Goal: Download file/media: Download file/media

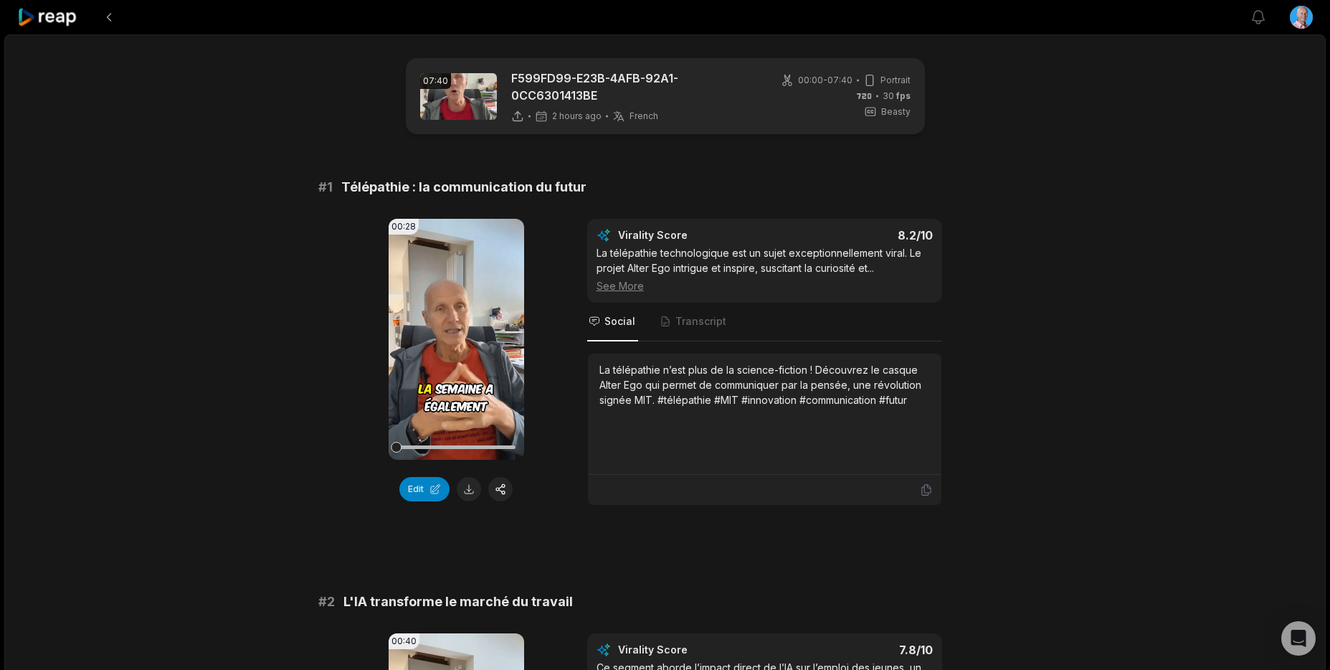
click at [60, 16] on icon at bounding box center [47, 17] width 61 height 19
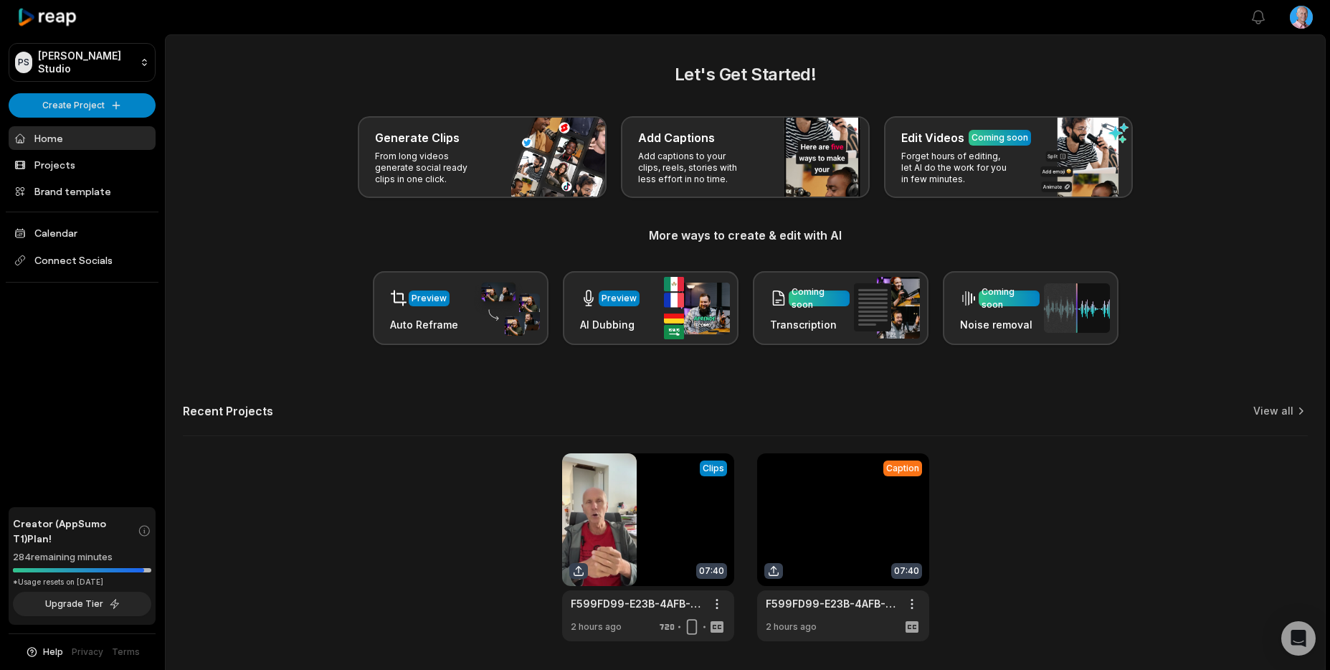
click at [864, 521] on link at bounding box center [843, 547] width 172 height 188
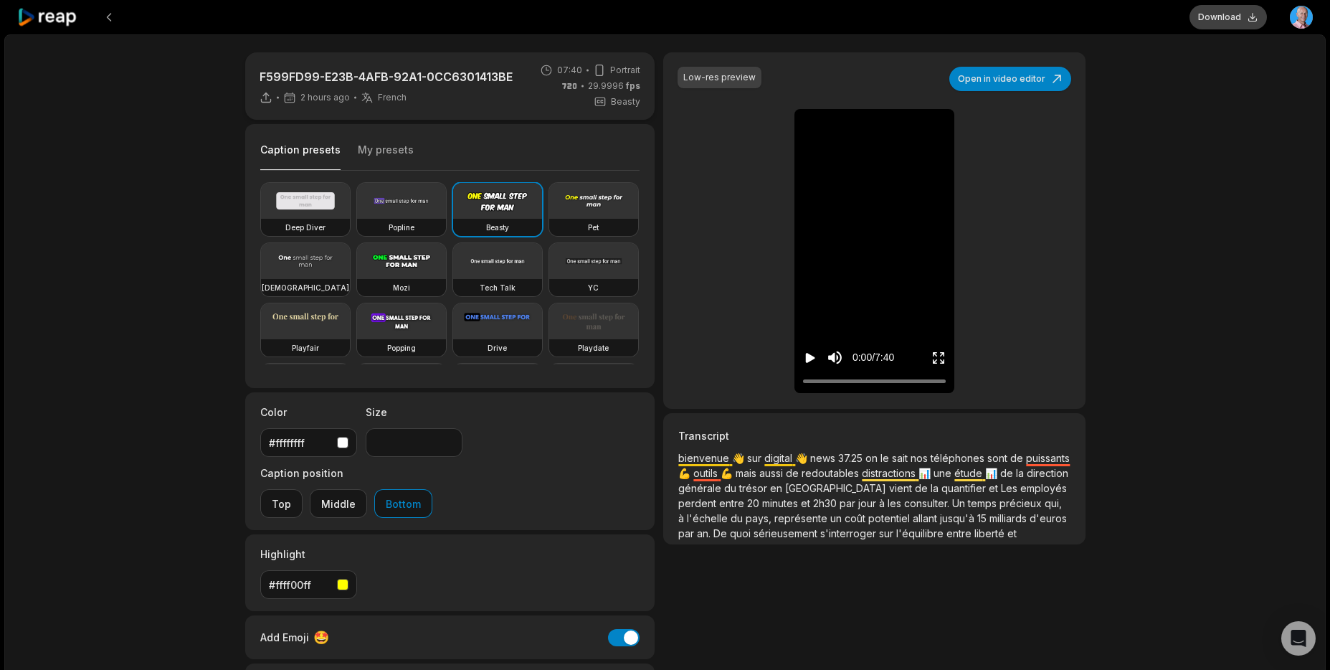
click at [1228, 18] on button "Download" at bounding box center [1228, 17] width 77 height 24
click at [47, 18] on icon at bounding box center [47, 17] width 61 height 19
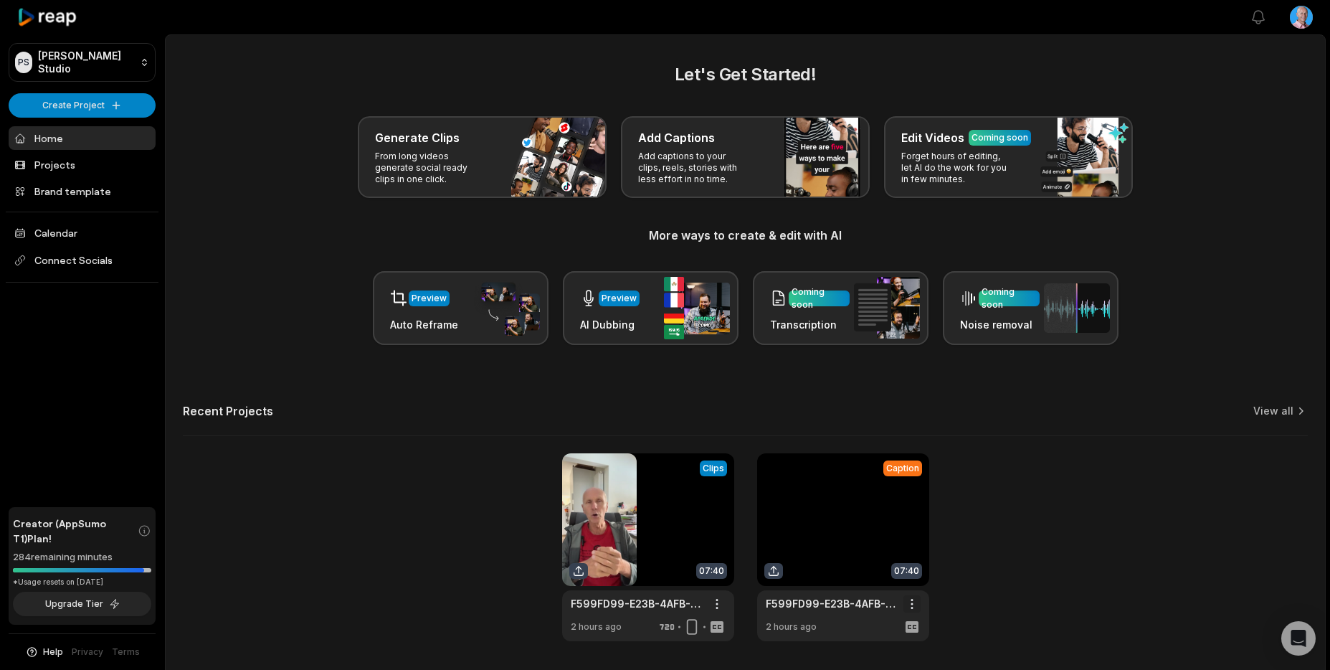
click at [911, 602] on html "PS [PERSON_NAME] Studio Create Project Home Projects Brand template Calendar Co…" at bounding box center [665, 335] width 1330 height 670
click at [878, 649] on span "Delete" at bounding box center [869, 654] width 32 height 15
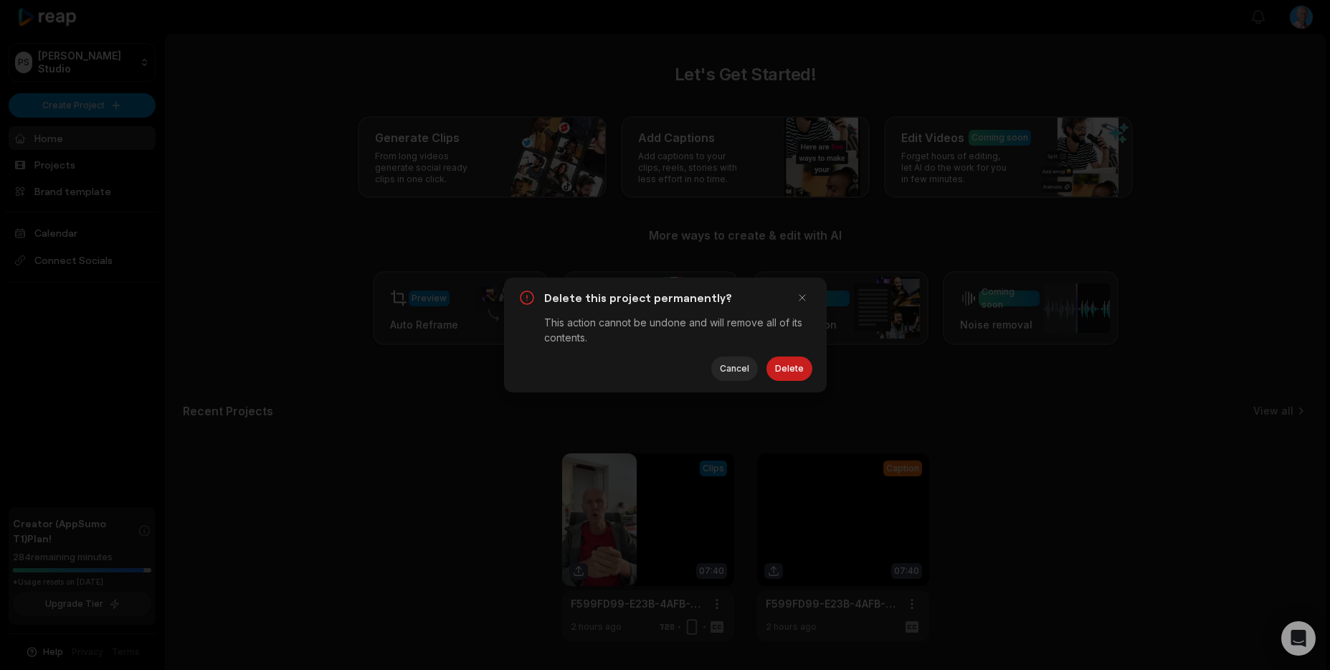
click at [787, 364] on button "Delete" at bounding box center [789, 368] width 46 height 24
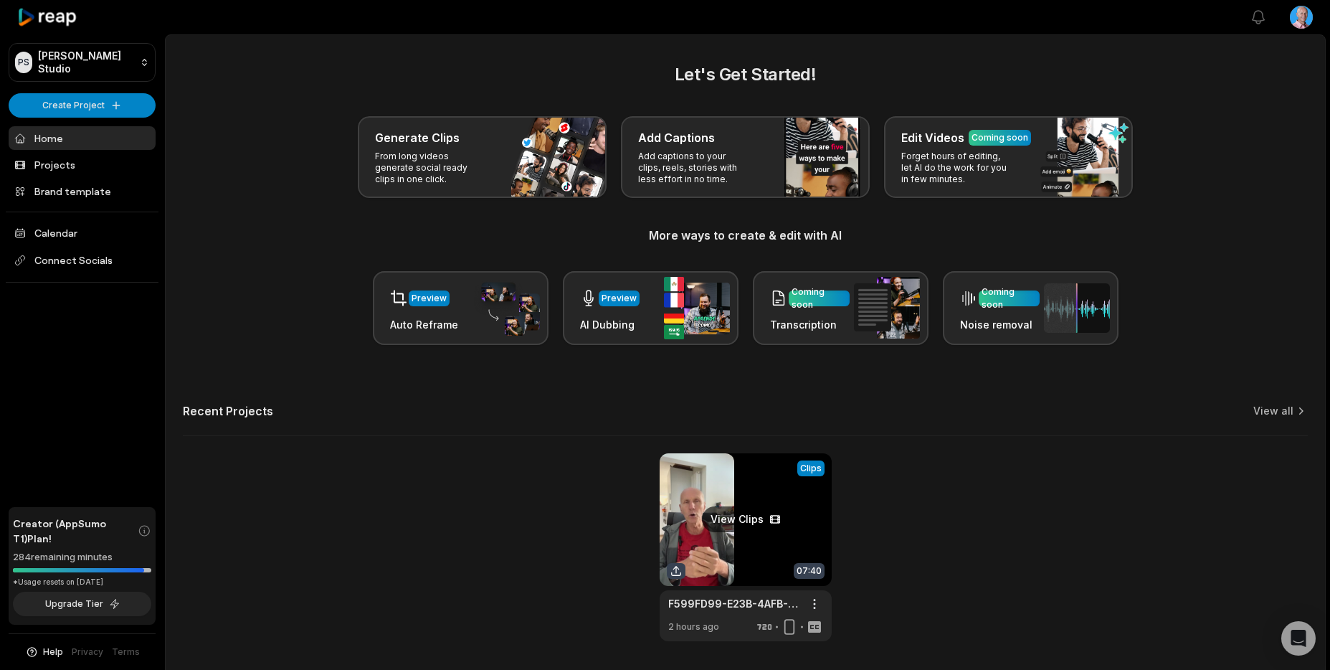
click at [739, 521] on link at bounding box center [746, 547] width 172 height 188
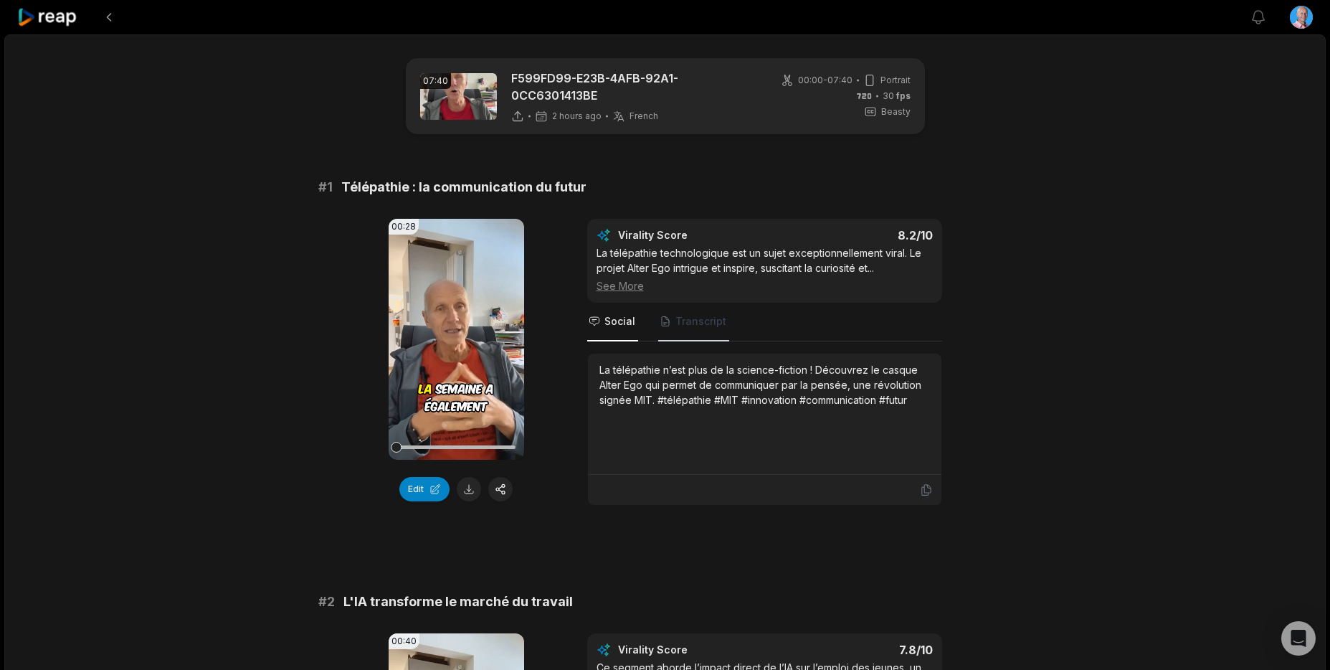
click at [675, 321] on span "Transcript" at bounding box center [700, 321] width 51 height 14
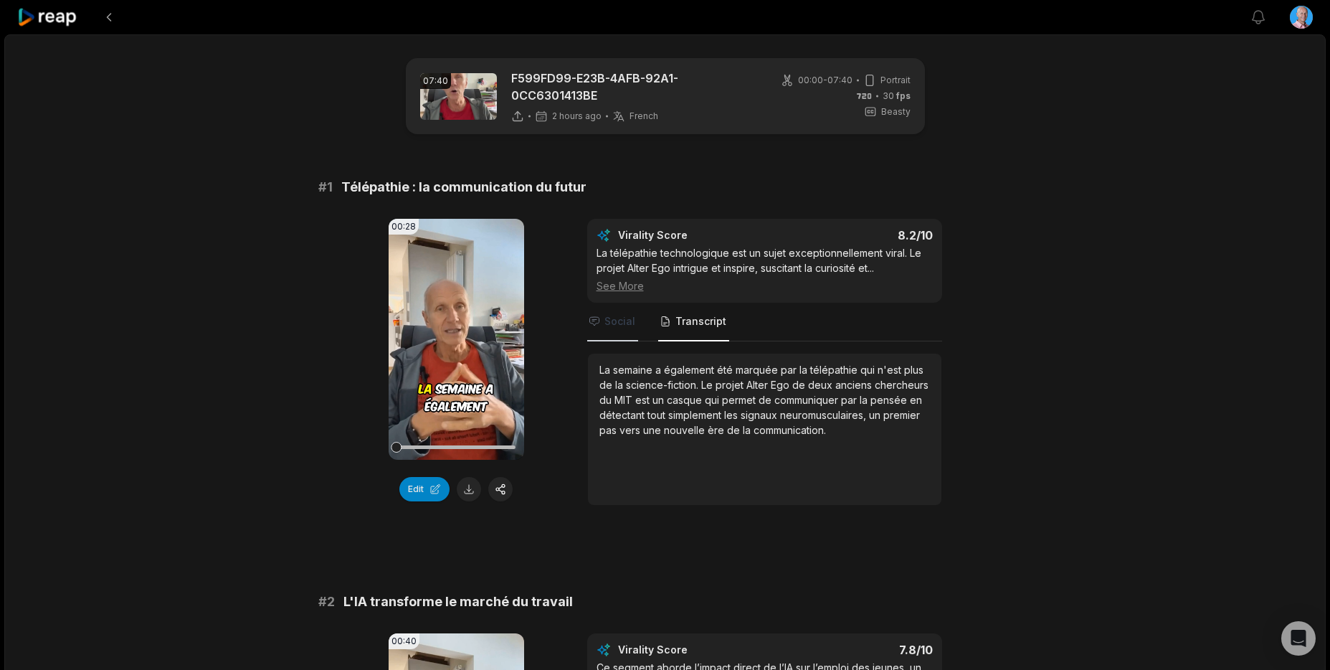
click at [618, 321] on span "Social" at bounding box center [619, 321] width 31 height 14
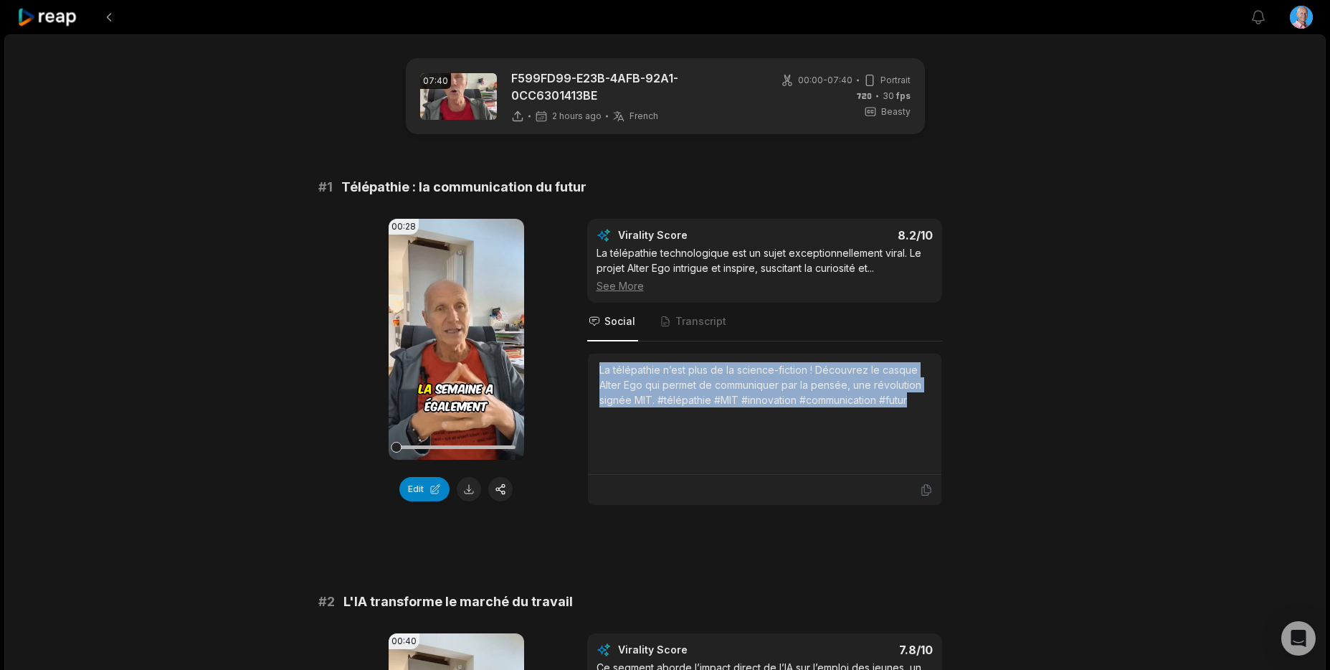
drag, startPoint x: 918, startPoint y: 400, endPoint x: 592, endPoint y: 365, distance: 328.8
click at [592, 365] on div "La télépathie n’est plus de la science-fiction ! Découvrez le casque Alter Ego …" at bounding box center [764, 413] width 353 height 121
copy div "La télépathie n’est plus de la science-fiction ! Découvrez le casque Alter Ego …"
click at [470, 493] on button at bounding box center [469, 489] width 24 height 24
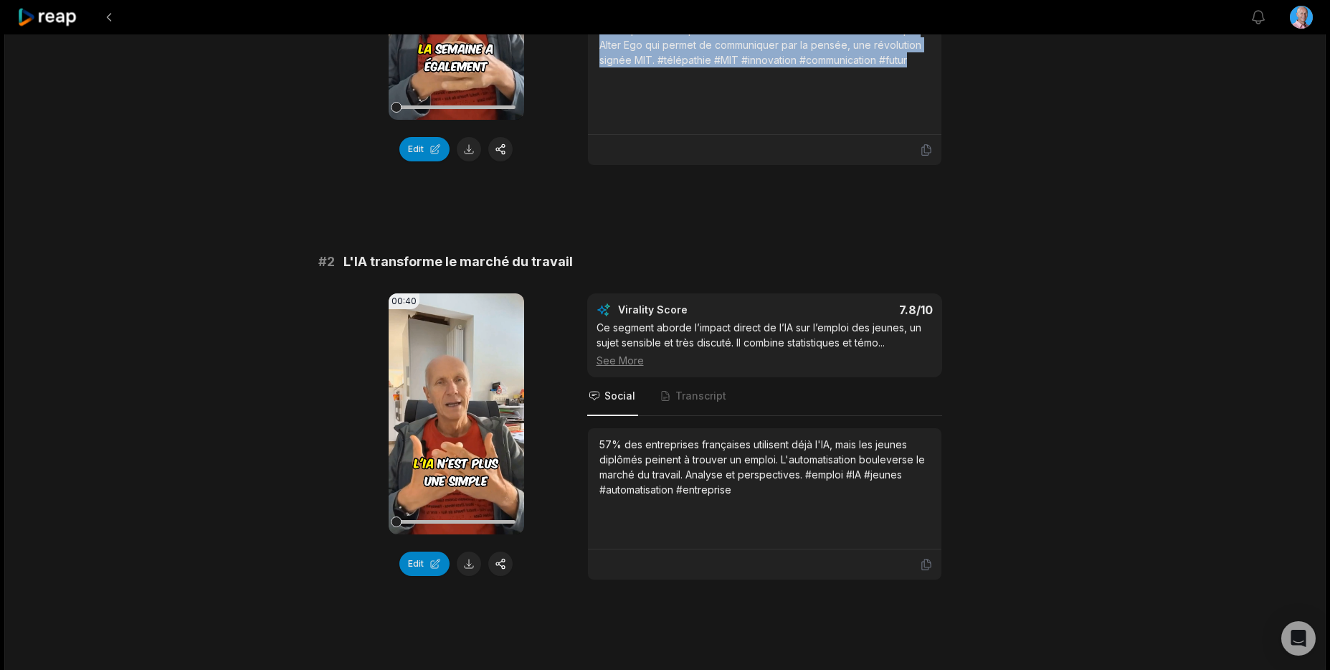
scroll to position [342, 0]
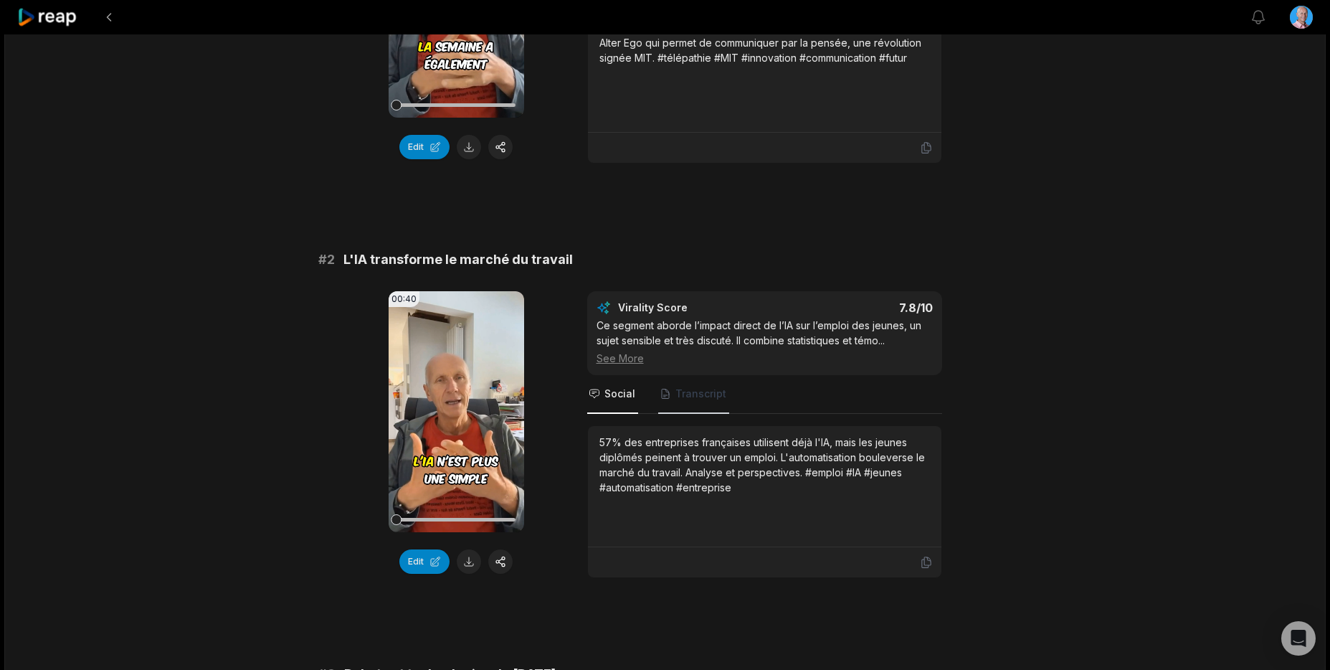
click at [683, 397] on span "Transcript" at bounding box center [700, 393] width 51 height 14
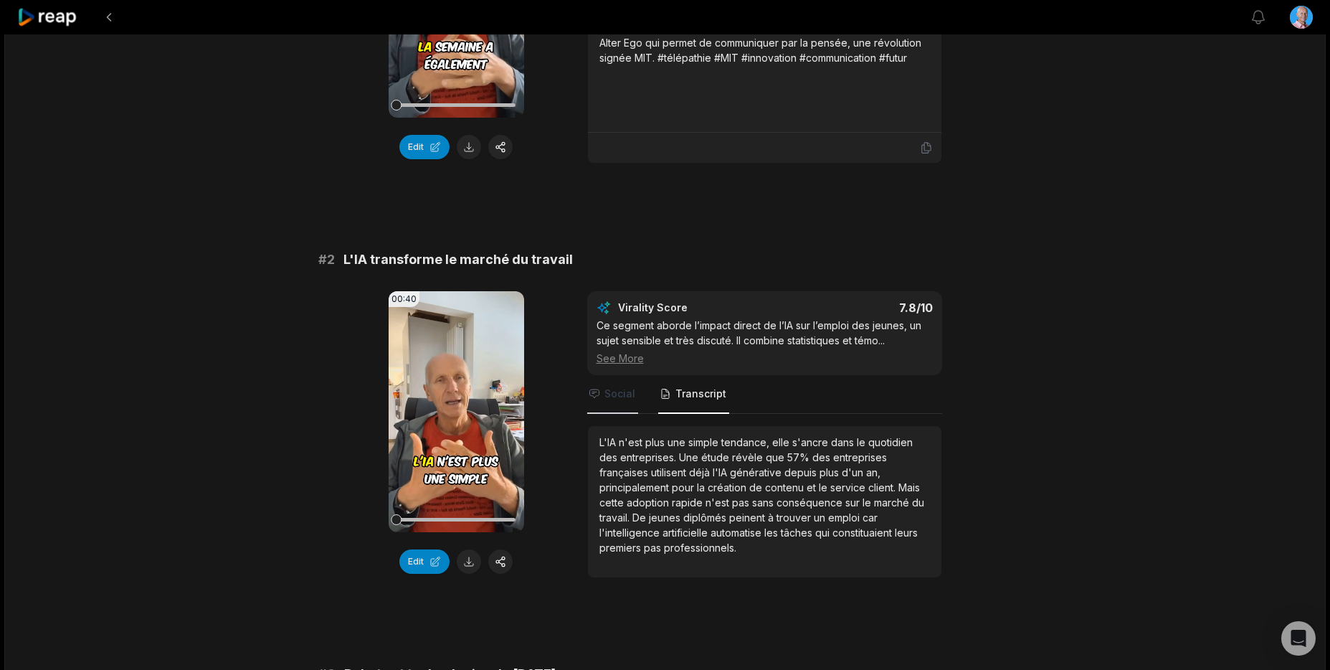
click at [627, 391] on span "Social" at bounding box center [619, 393] width 31 height 14
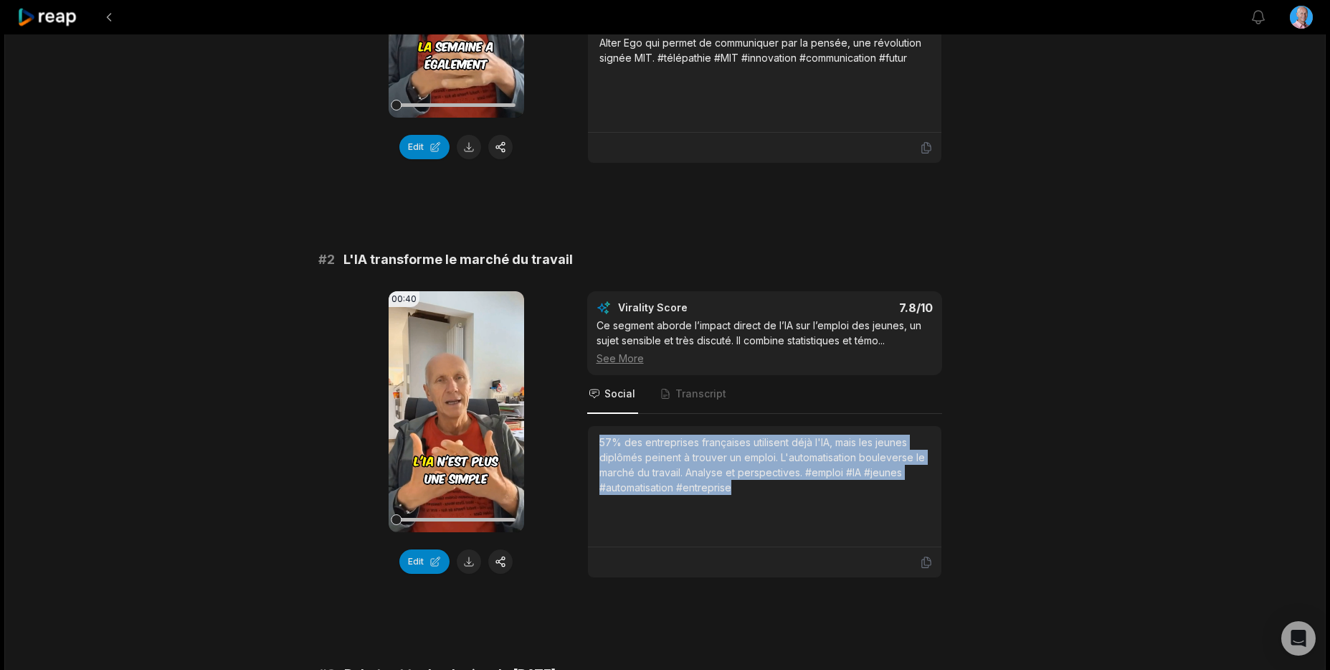
drag, startPoint x: 751, startPoint y: 491, endPoint x: 597, endPoint y: 441, distance: 162.8
click at [597, 441] on div "57% des entreprises françaises utilisent déjà l'IA, mais les jeunes diplômés pe…" at bounding box center [764, 486] width 353 height 121
copy div "57% des entreprises françaises utilisent déjà l'IA, mais les jeunes diplômés pe…"
click at [469, 560] on button at bounding box center [469, 561] width 24 height 24
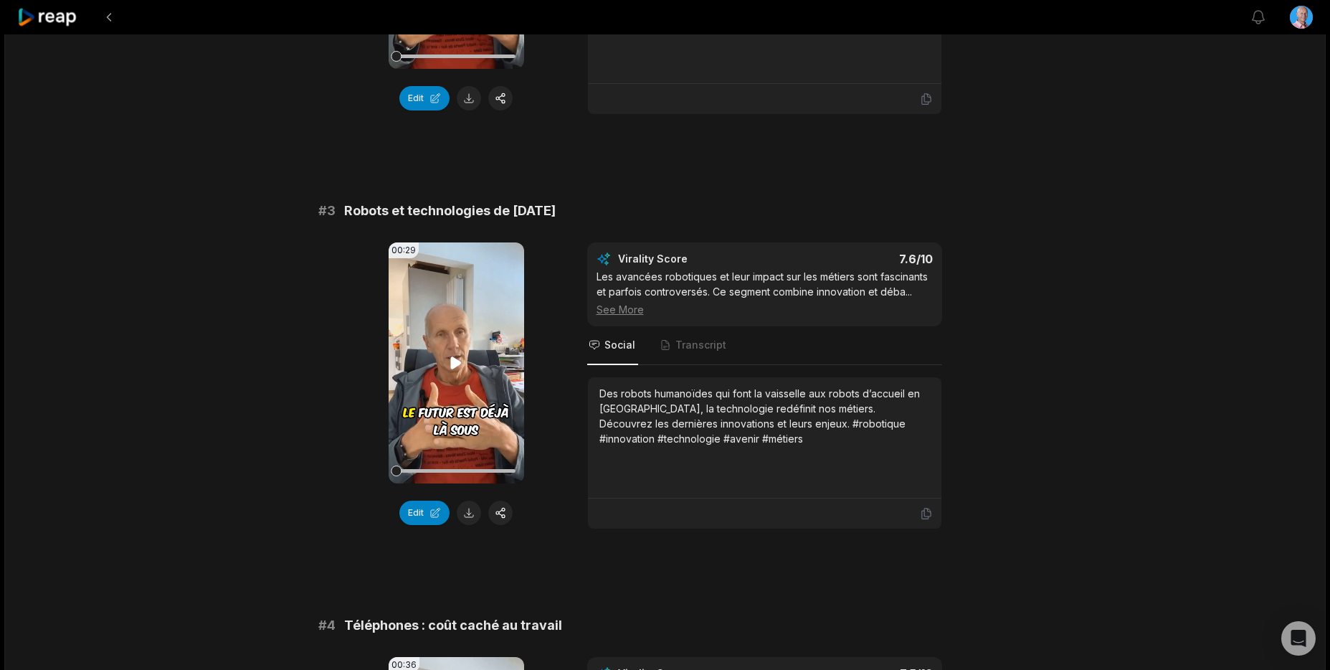
scroll to position [815, 0]
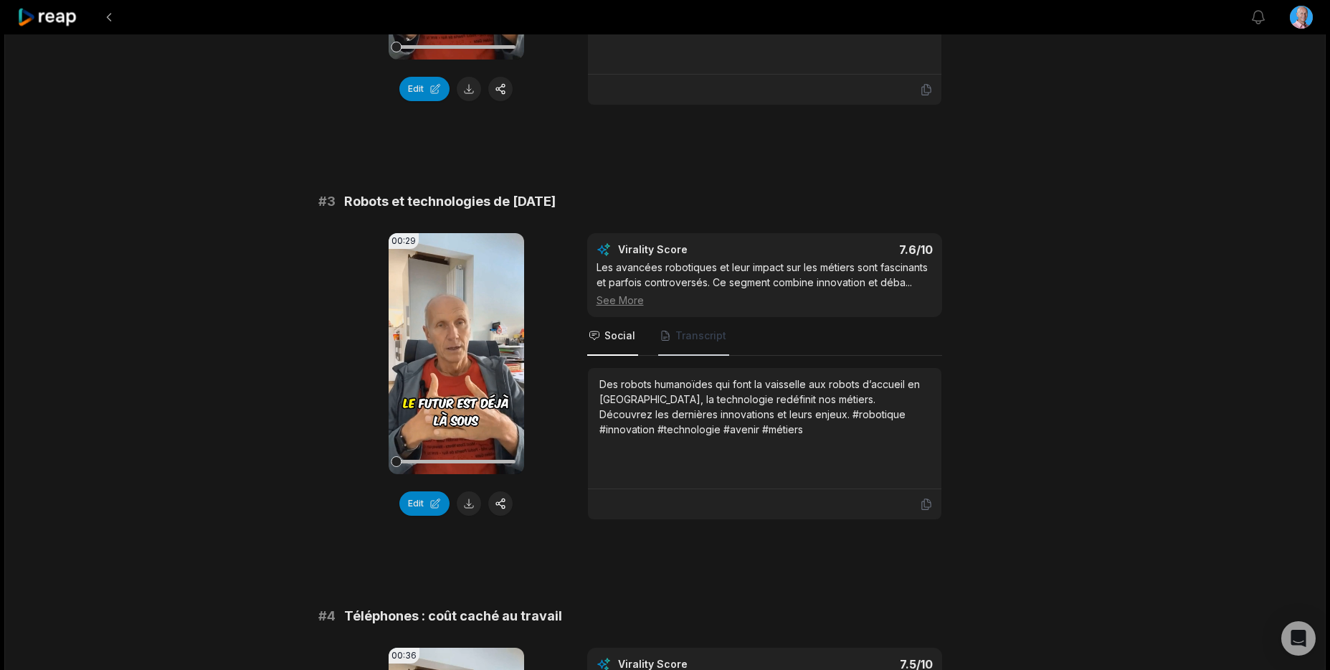
click at [702, 331] on span "Transcript" at bounding box center [700, 335] width 51 height 14
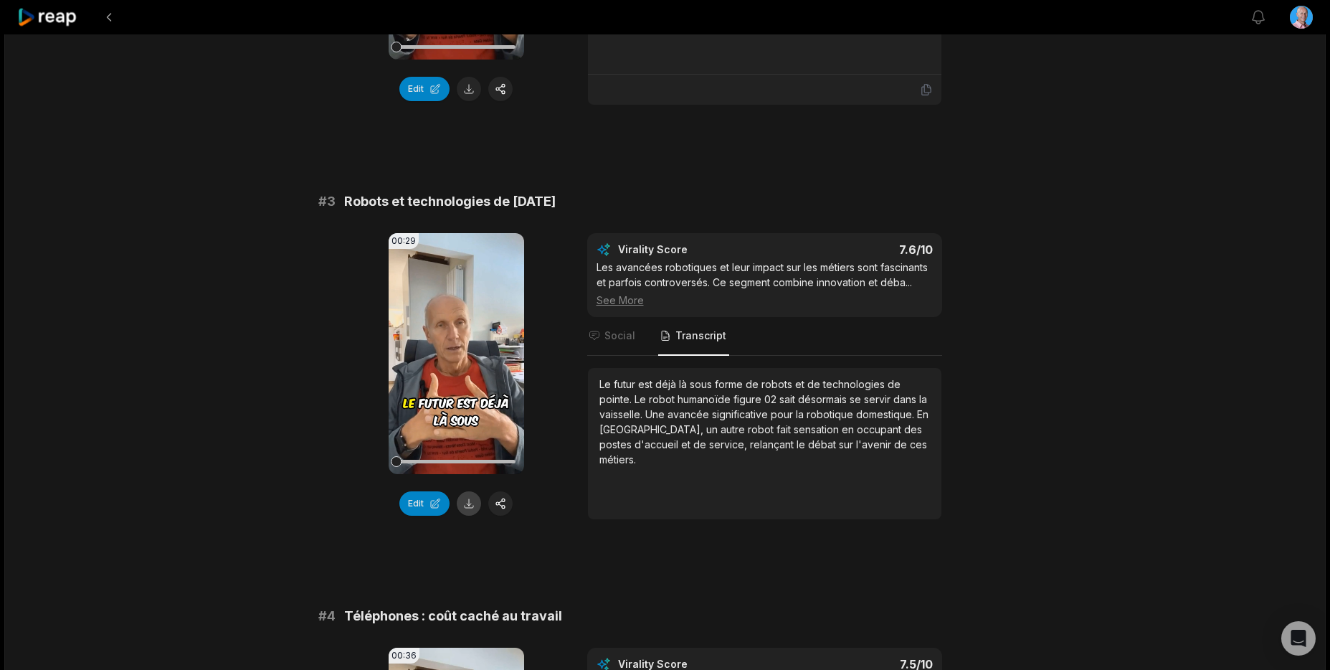
click at [471, 505] on button at bounding box center [469, 503] width 24 height 24
click at [610, 340] on span "Social" at bounding box center [619, 335] width 31 height 14
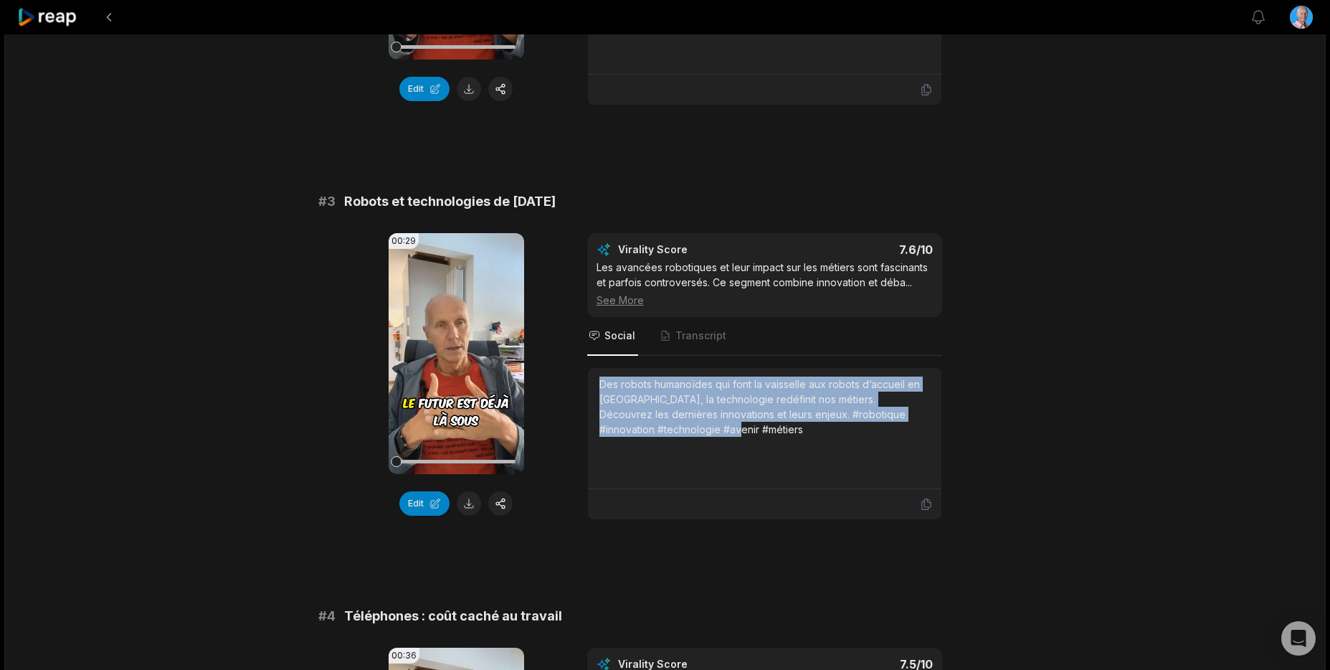
drag, startPoint x: 689, startPoint y: 434, endPoint x: 577, endPoint y: 380, distance: 124.1
click at [577, 380] on div "00:29 Your browser does not support mp4 format. Edit Virality Score 7.6 /10 Les…" at bounding box center [665, 376] width 694 height 287
copy div "Des robots humanoïdes qui font la vaisselle aux robots d’accueil en [GEOGRAPHIC…"
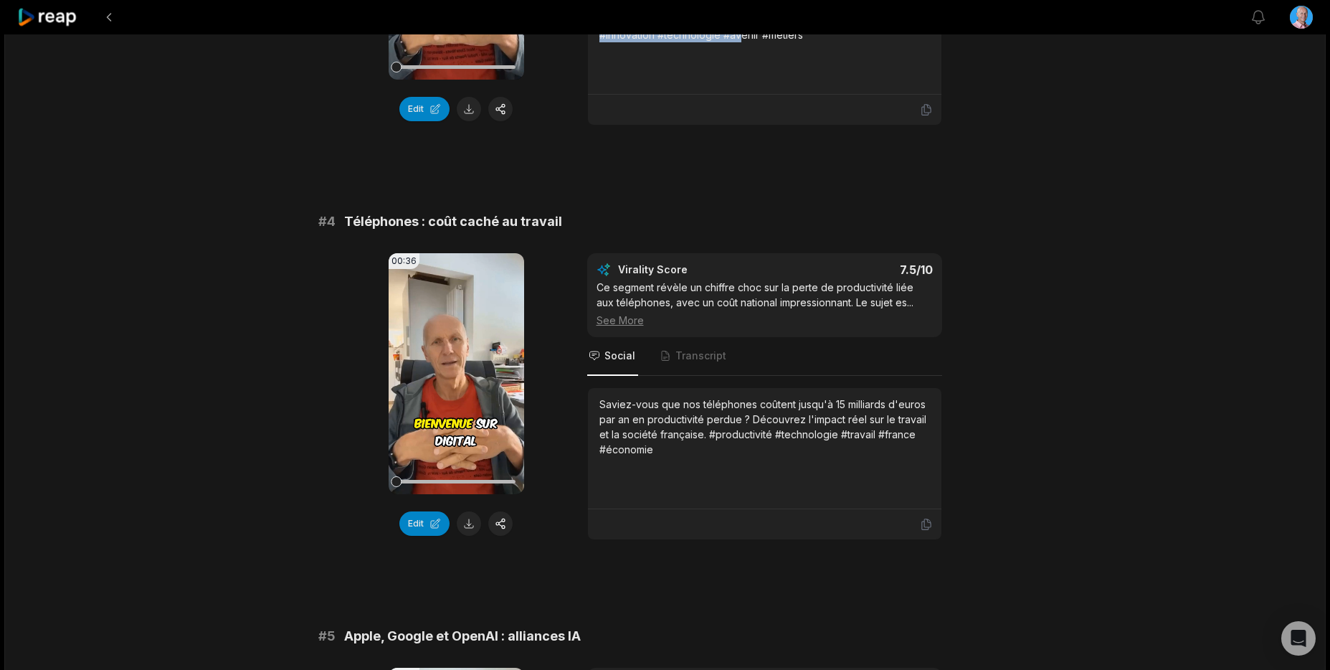
scroll to position [1210, 0]
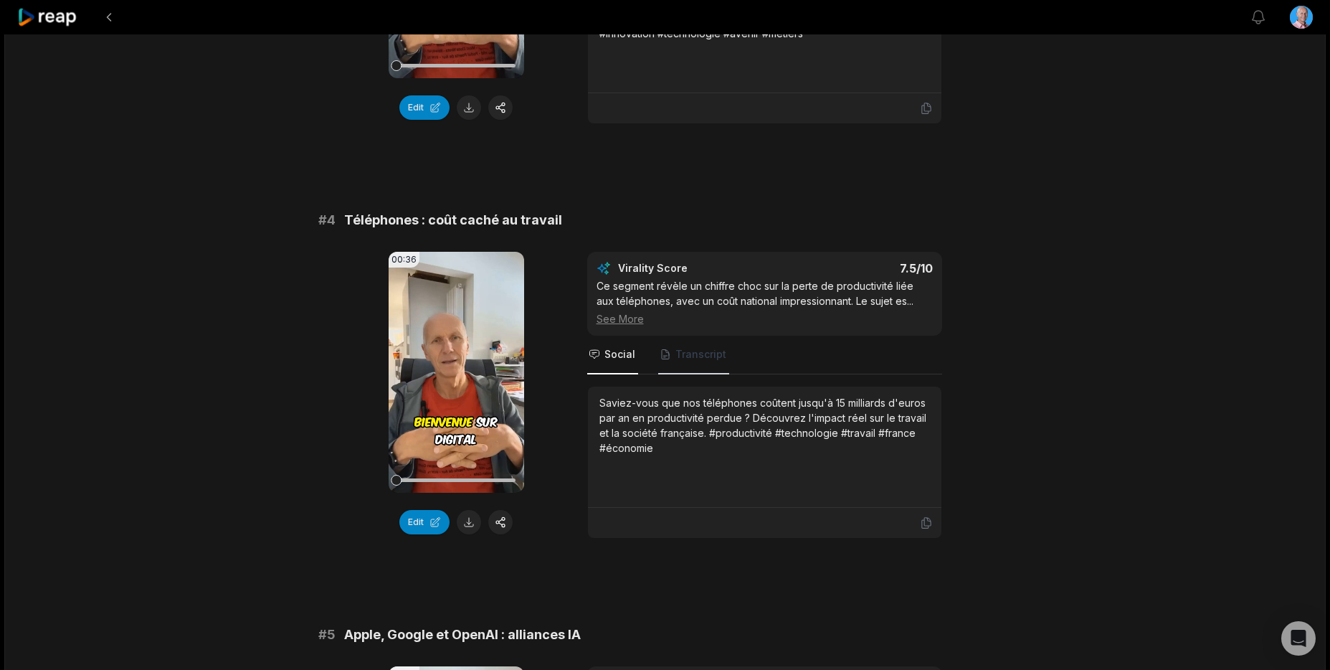
click at [693, 354] on span "Transcript" at bounding box center [700, 354] width 51 height 14
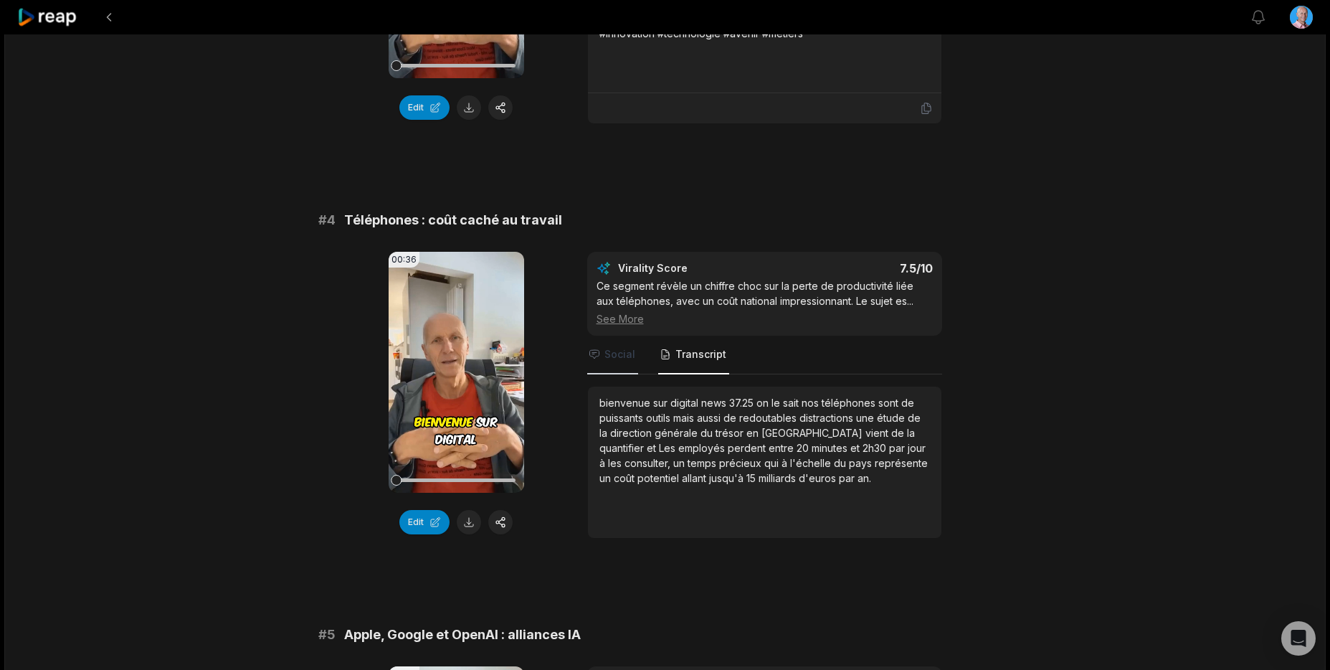
click at [615, 348] on span "Social" at bounding box center [619, 354] width 31 height 14
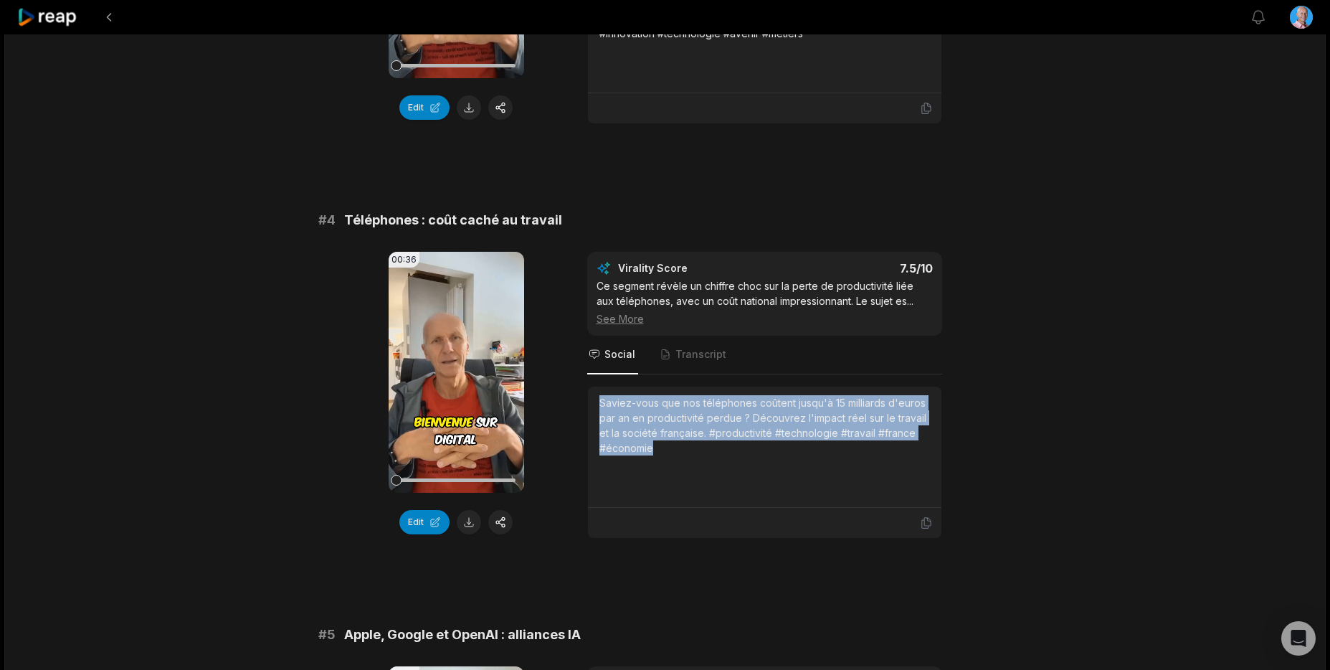
drag, startPoint x: 658, startPoint y: 445, endPoint x: 597, endPoint y: 405, distance: 73.2
click at [597, 405] on div "Saviez-vous que nos téléphones coûtent jusqu'à 15 milliards d'euros par an en p…" at bounding box center [764, 446] width 353 height 121
copy div "Saviez-vous que nos téléphones coûtent jusqu'à 15 milliards d'euros par an en p…"
click at [473, 520] on button at bounding box center [469, 522] width 24 height 24
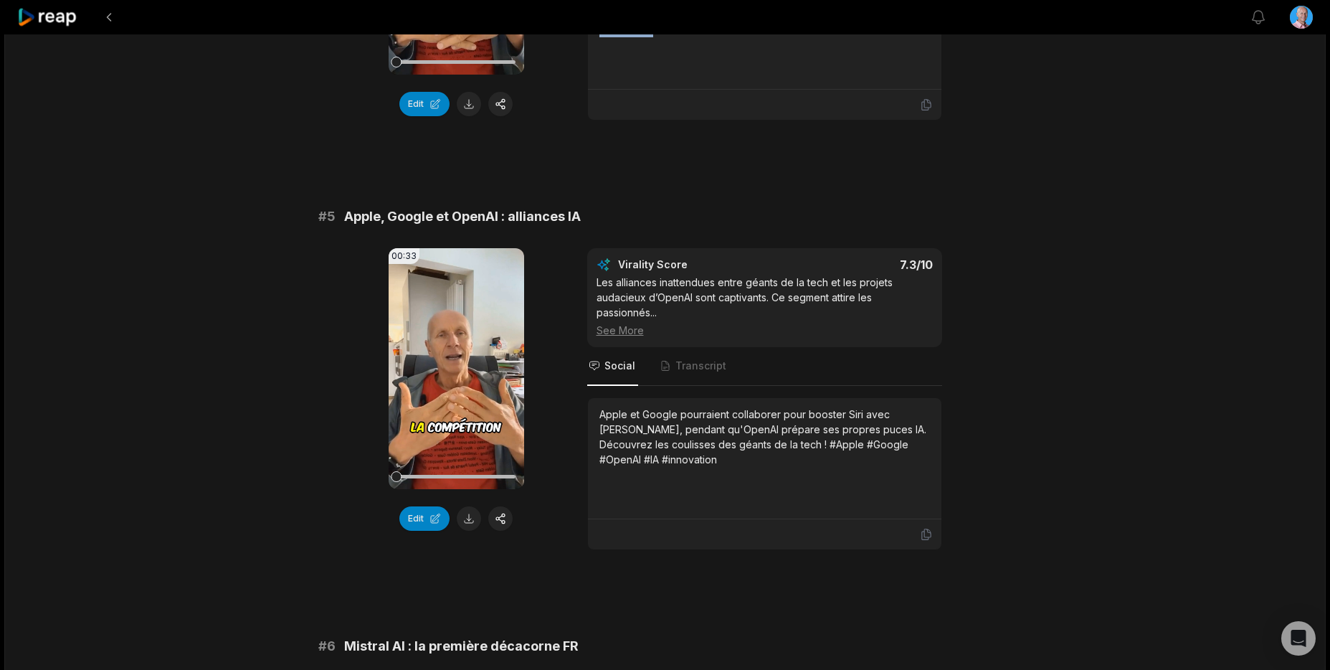
scroll to position [1630, 0]
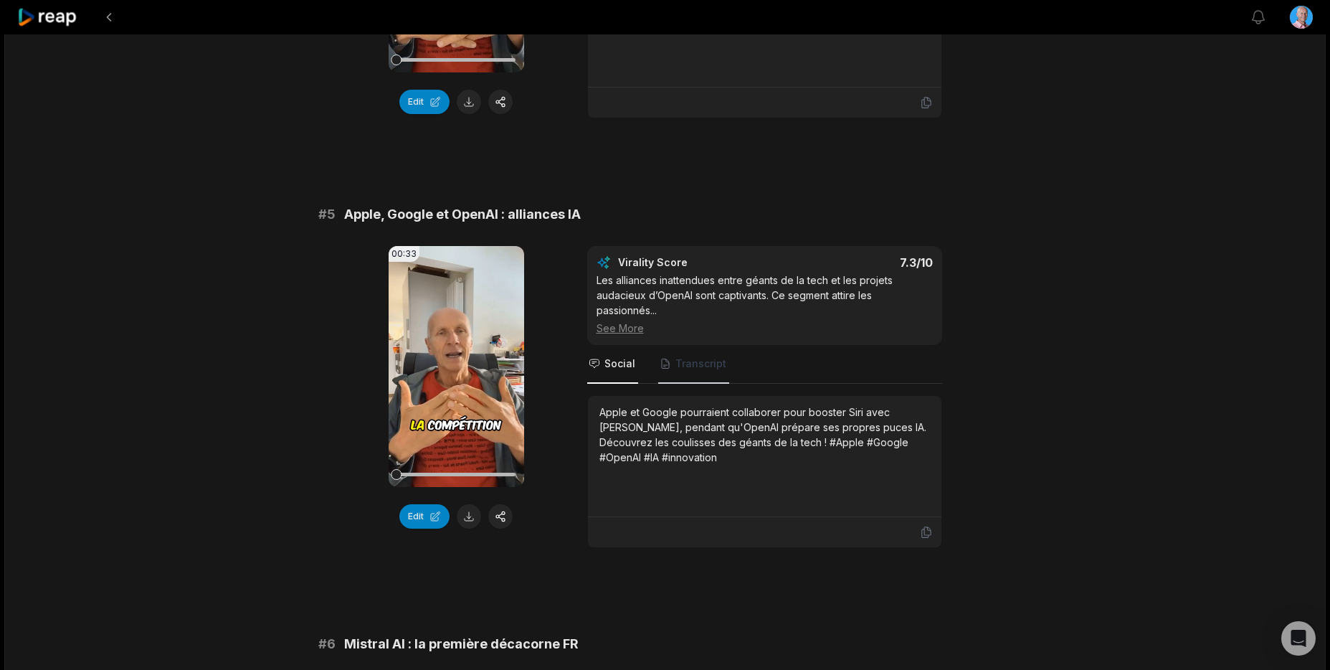
click at [680, 369] on span "Transcript" at bounding box center [700, 363] width 51 height 14
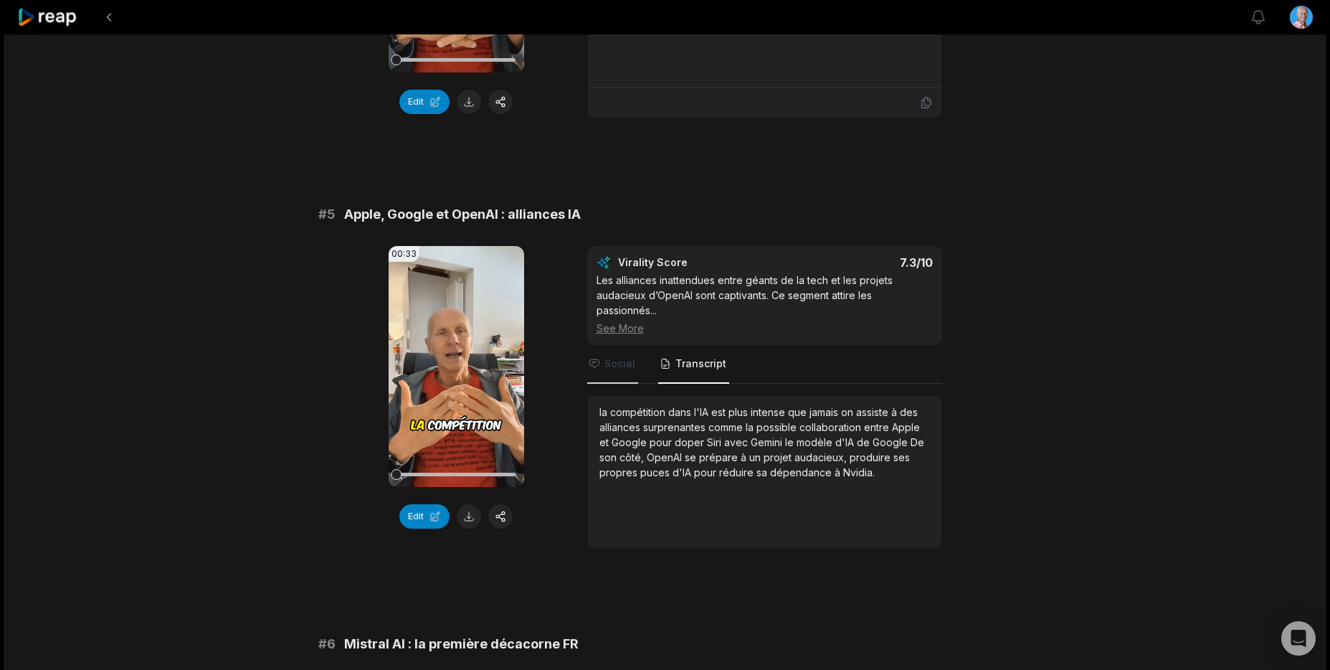
drag, startPoint x: 630, startPoint y: 367, endPoint x: 625, endPoint y: 382, distance: 16.1
click at [630, 367] on span "Social" at bounding box center [619, 363] width 31 height 14
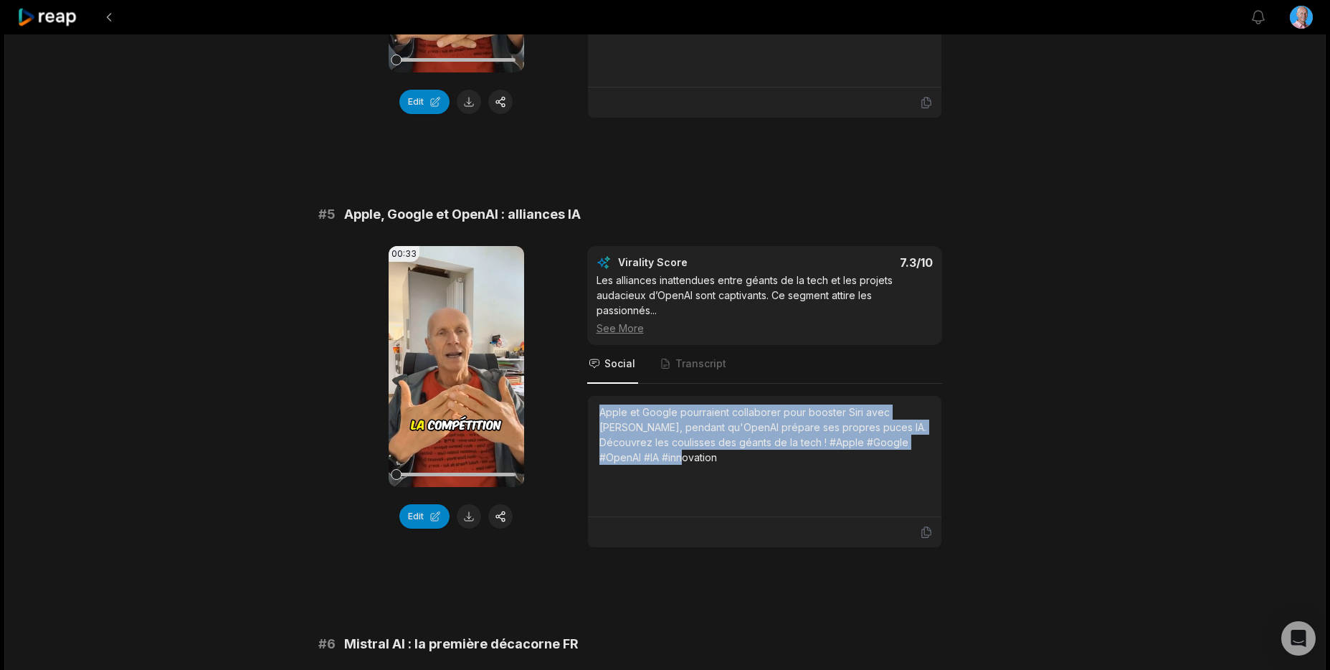
drag, startPoint x: 671, startPoint y: 459, endPoint x: 587, endPoint y: 405, distance: 100.3
click at [587, 405] on div "Apple et Google pourraient collaborer pour booster Siri avec [PERSON_NAME], pen…" at bounding box center [764, 471] width 355 height 153
copy div "Apple et Google pourraient collaborer pour booster Siri avec [PERSON_NAME], pen…"
drag, startPoint x: 471, startPoint y: 518, endPoint x: 485, endPoint y: 495, distance: 26.7
click at [471, 518] on button at bounding box center [469, 516] width 24 height 24
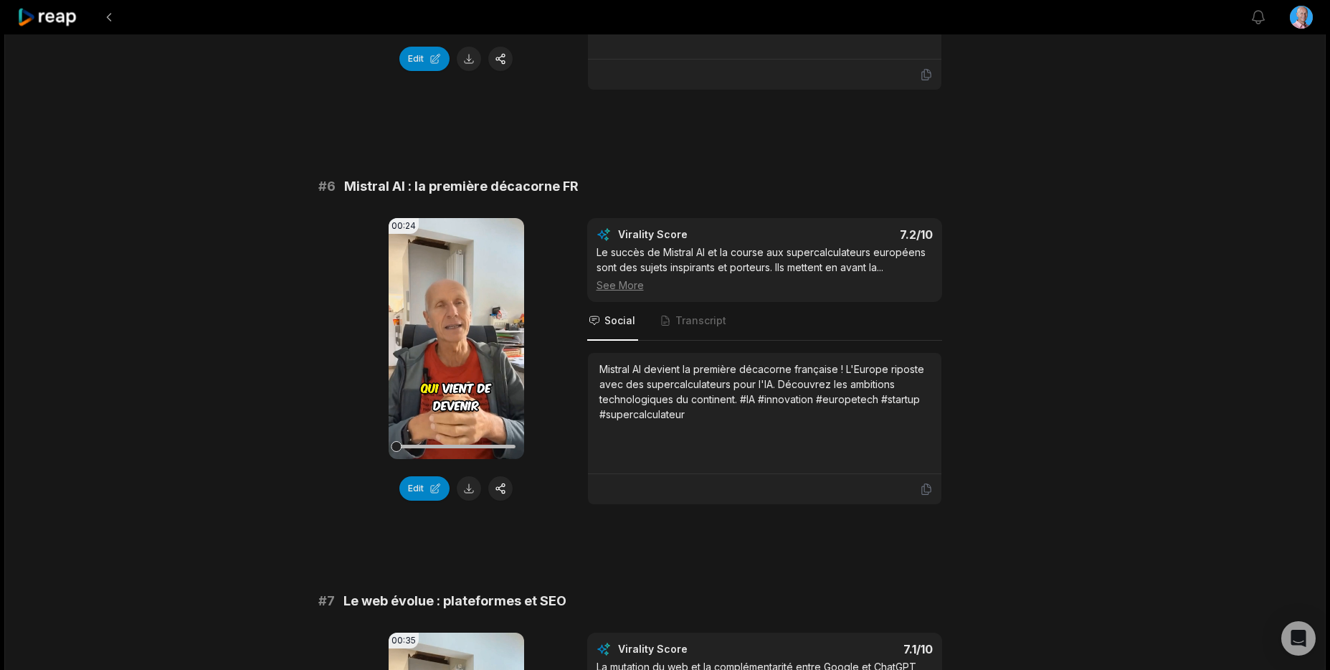
scroll to position [2094, 0]
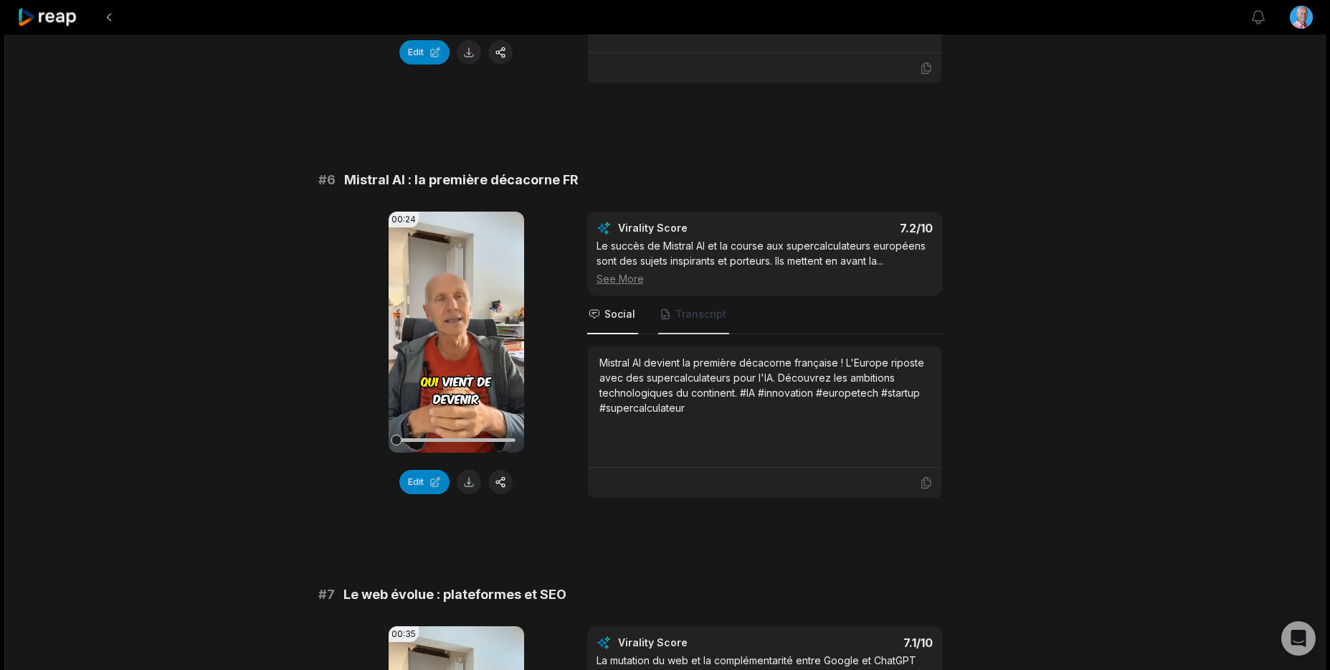
click at [691, 322] on span "Transcript" at bounding box center [693, 314] width 71 height 39
click at [614, 318] on span "Social" at bounding box center [619, 314] width 31 height 14
click at [423, 485] on button "Edit" at bounding box center [424, 482] width 50 height 24
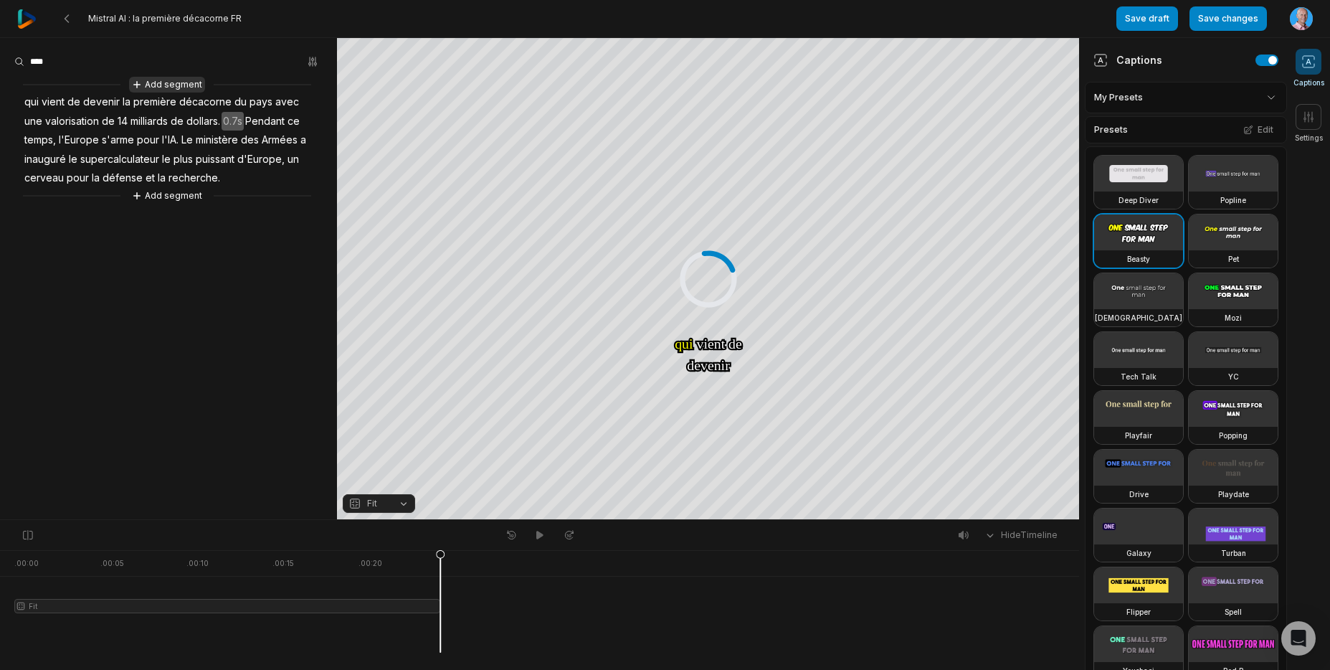
click at [176, 78] on button "Add segment" at bounding box center [167, 85] width 76 height 16
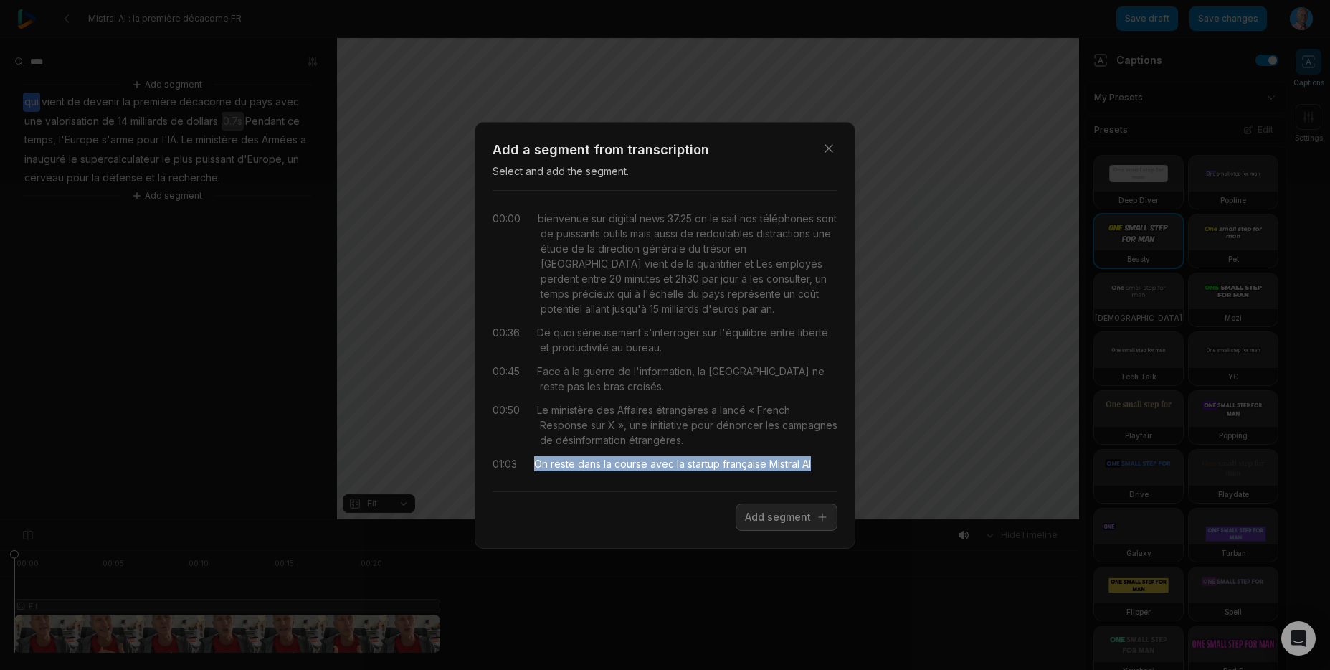
click at [818, 476] on div "00:00 bienvenue sur digital news 37.25 on le sait nos téléphones sont de puissa…" at bounding box center [665, 340] width 345 height 277
drag, startPoint x: 772, startPoint y: 521, endPoint x: 758, endPoint y: 506, distance: 20.3
click at [772, 521] on button "Add segment" at bounding box center [787, 516] width 102 height 27
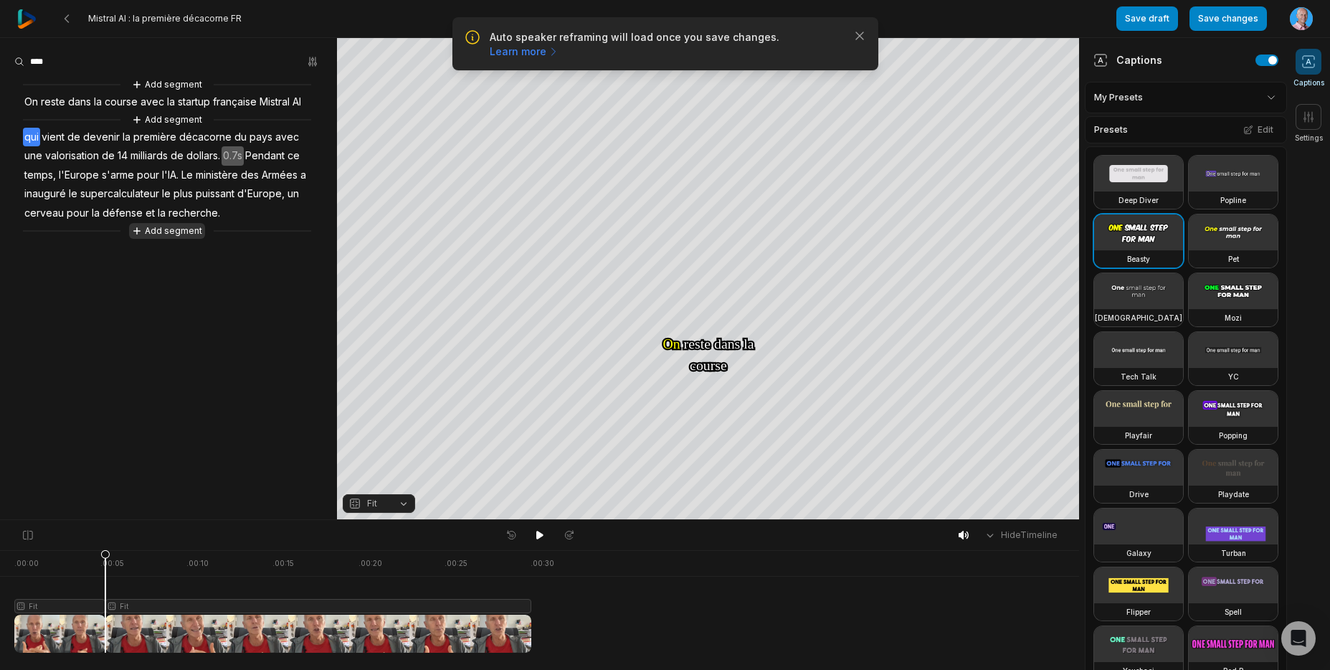
click at [169, 232] on button "Add segment" at bounding box center [167, 231] width 76 height 16
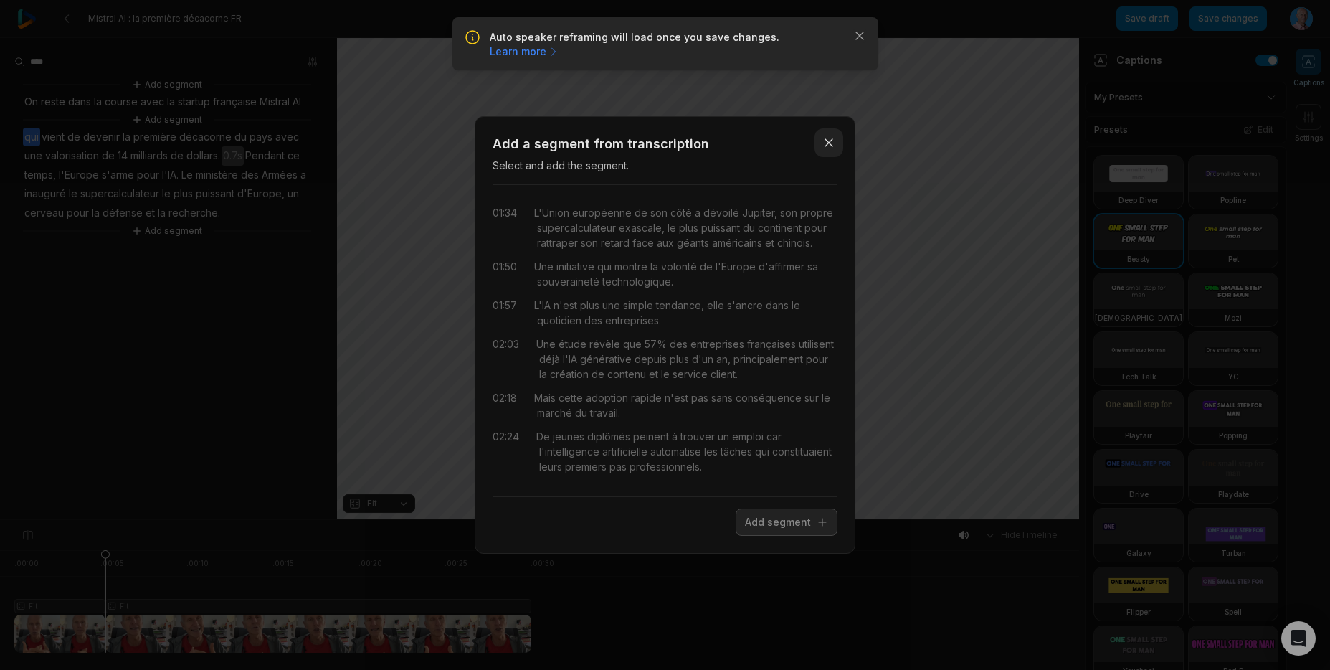
click at [827, 145] on icon "button" at bounding box center [829, 143] width 14 height 14
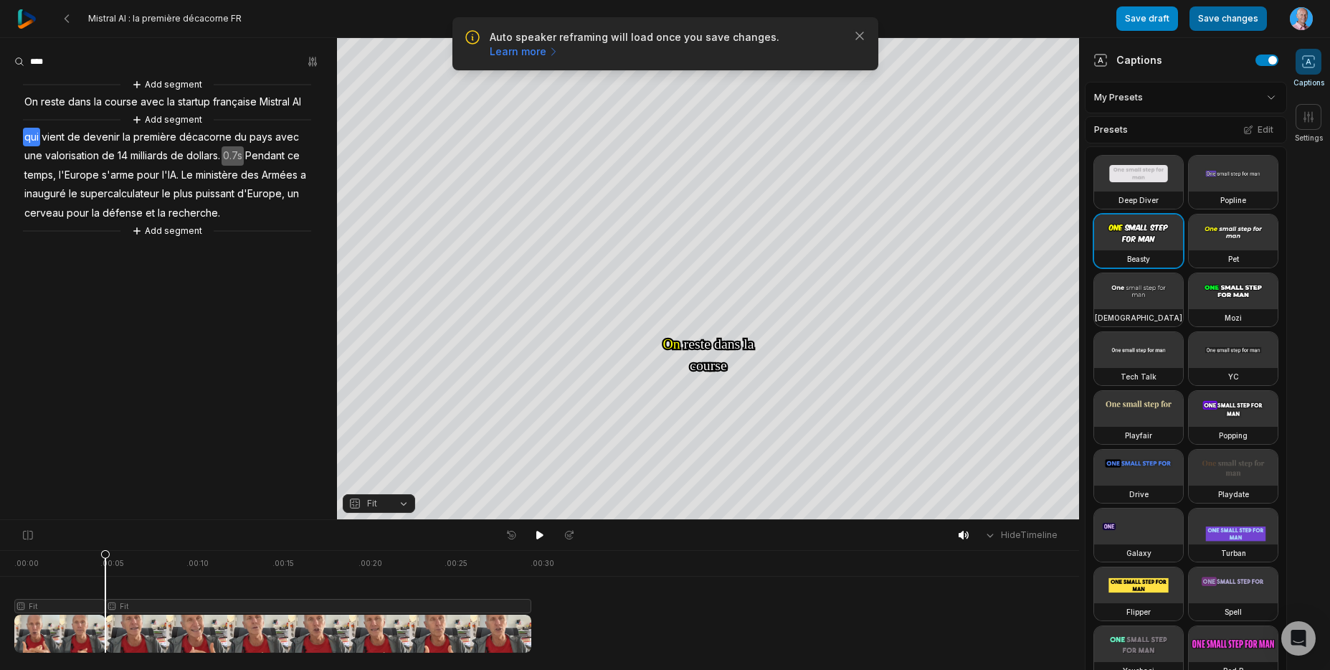
click at [1225, 20] on button "Save changes" at bounding box center [1228, 18] width 77 height 24
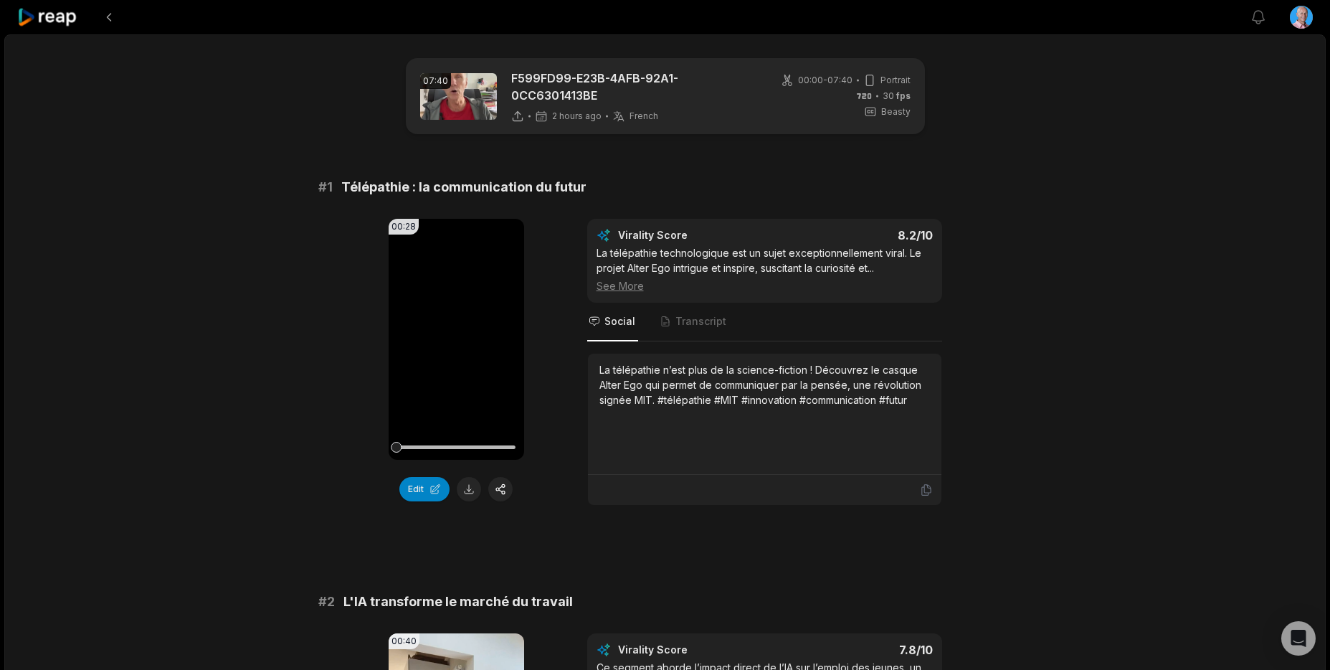
click at [65, 21] on icon at bounding box center [47, 17] width 61 height 19
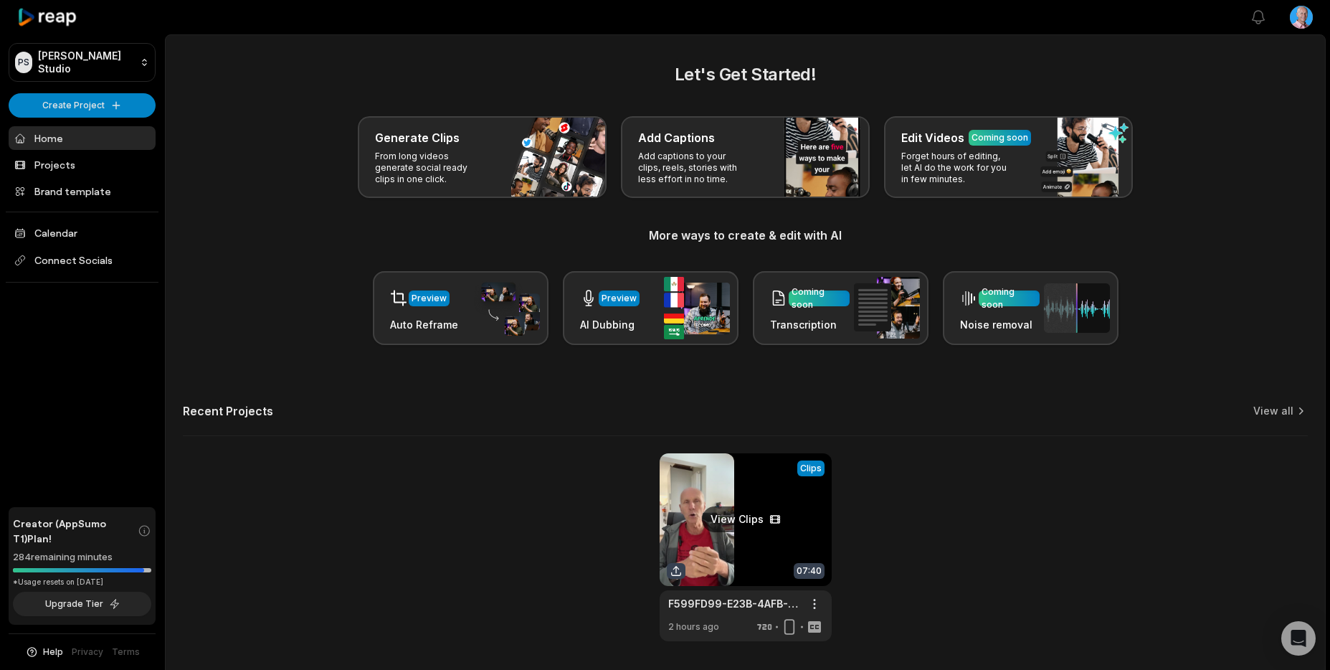
click at [746, 514] on link at bounding box center [746, 547] width 172 height 188
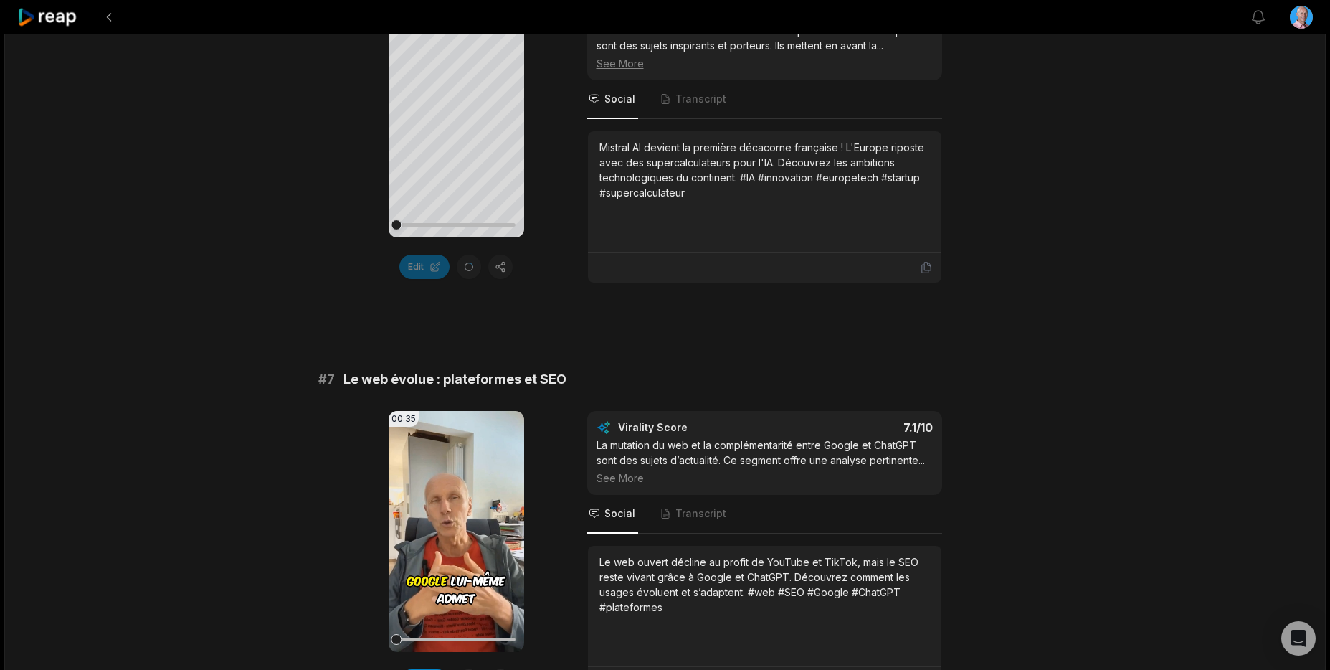
scroll to position [2437, 0]
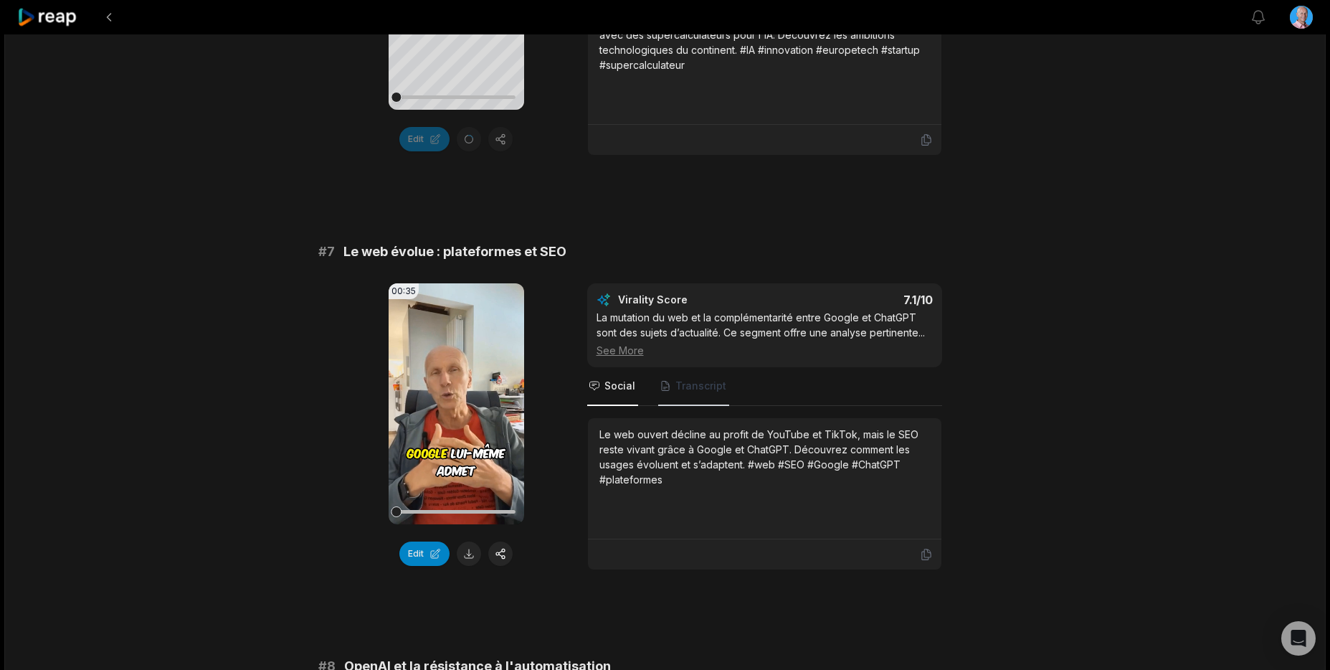
click at [690, 390] on span "Transcript" at bounding box center [700, 386] width 51 height 14
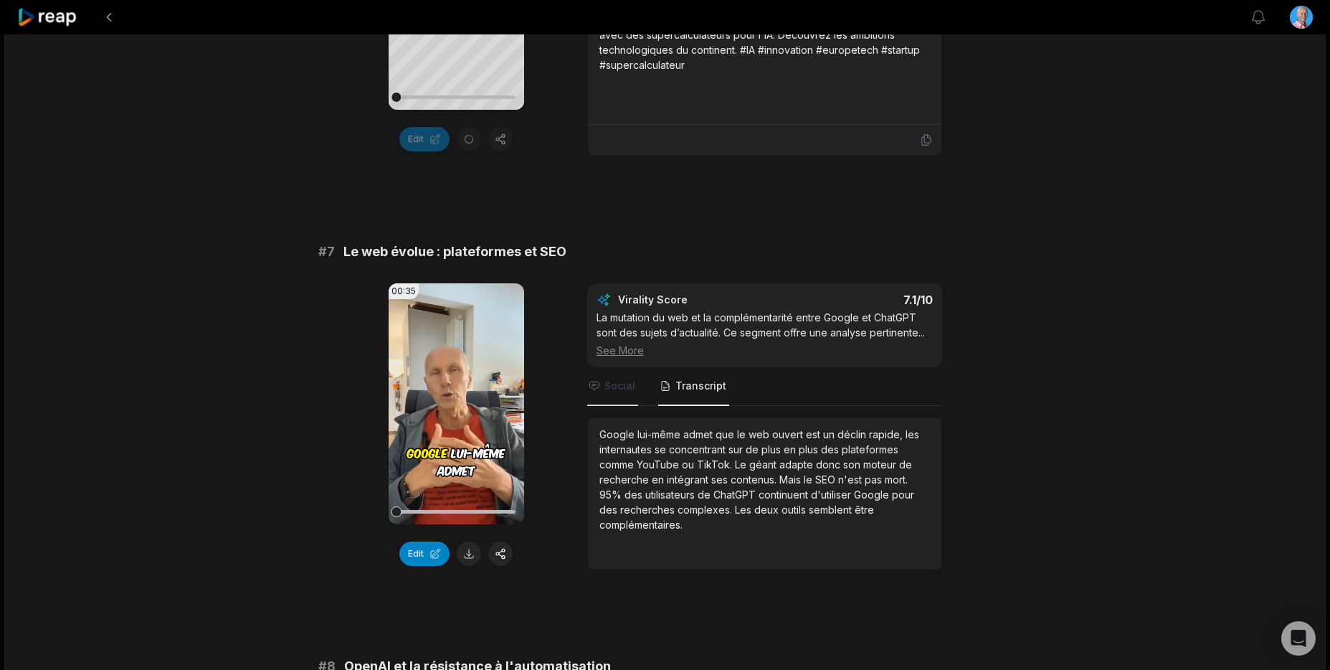
click at [609, 389] on span "Social" at bounding box center [619, 386] width 31 height 14
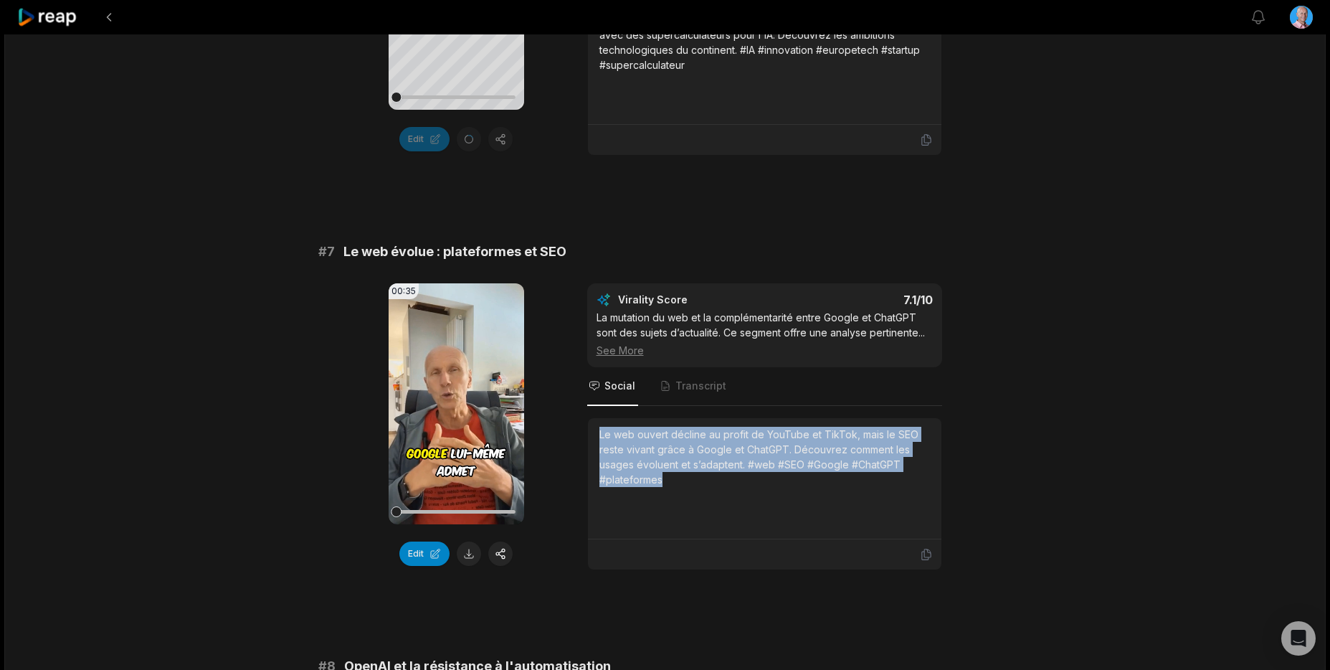
drag, startPoint x: 686, startPoint y: 485, endPoint x: 583, endPoint y: 428, distance: 117.8
click at [583, 428] on div "00:35 Your browser does not support mp4 format. Edit Virality Score 7.1 /10 La …" at bounding box center [665, 426] width 694 height 287
copy div "Le web ouvert décline au profit de YouTube et TikTok, mais le SEO reste vivant …"
click at [471, 557] on button at bounding box center [469, 553] width 24 height 24
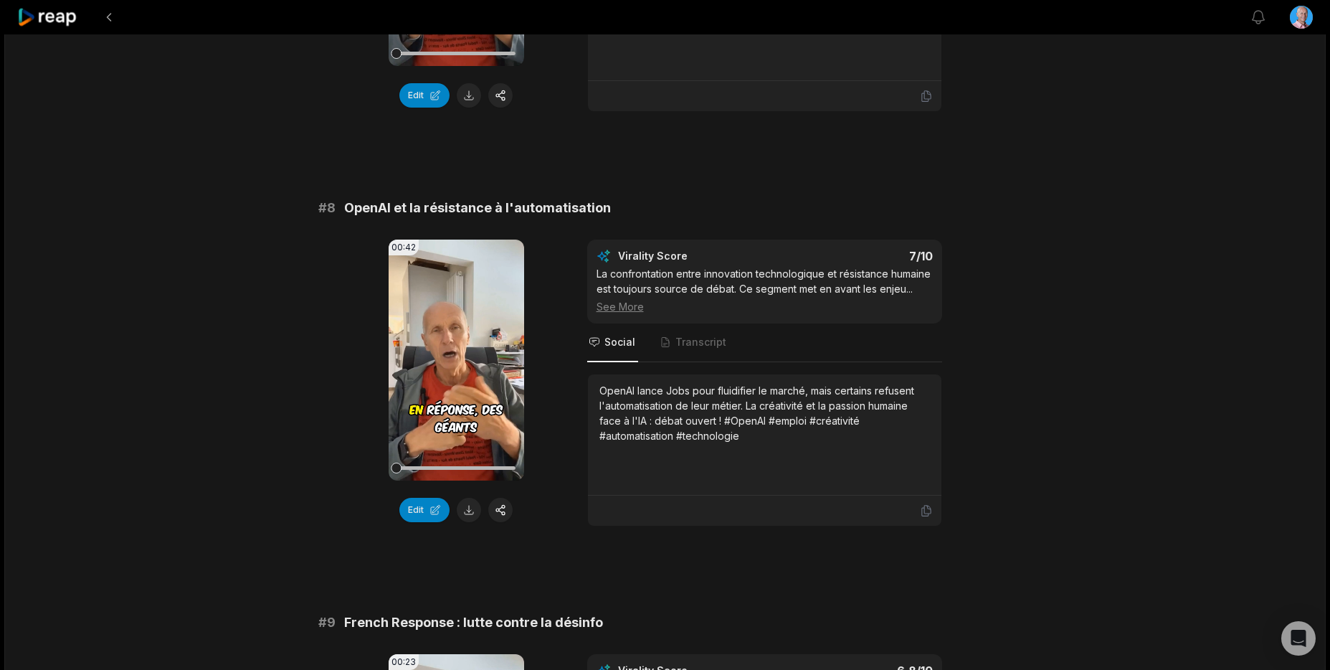
scroll to position [2898, 0]
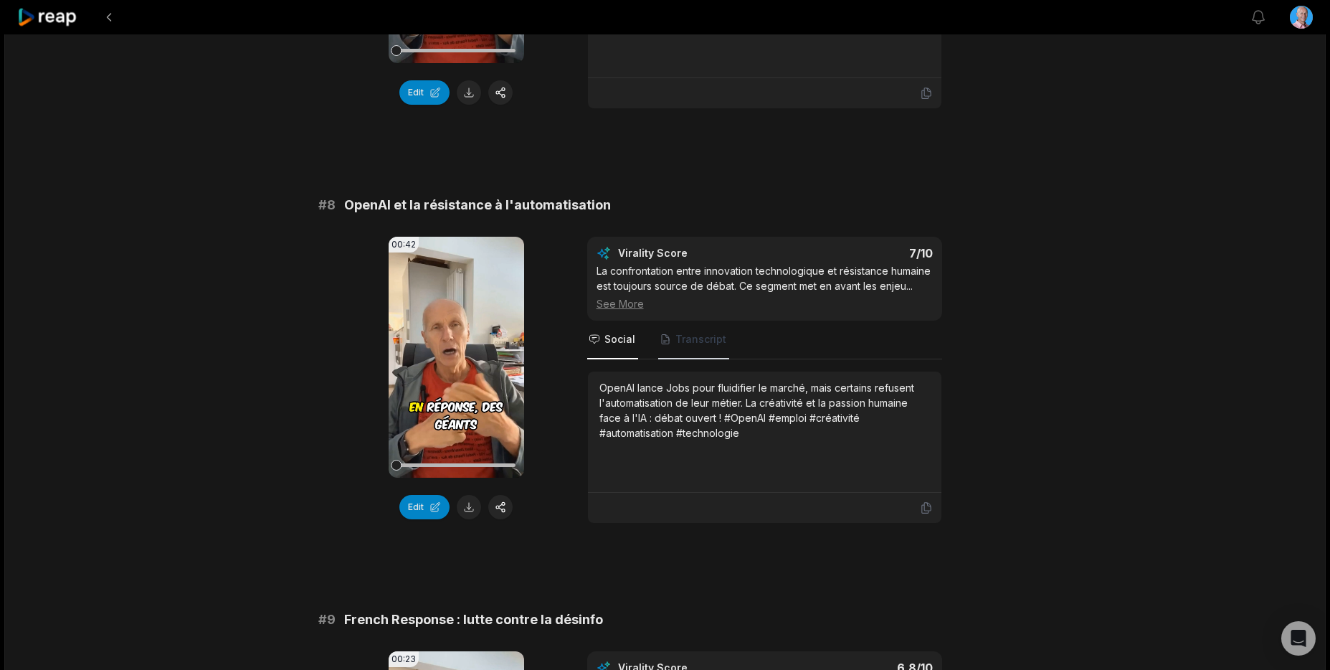
click at [695, 343] on span "Transcript" at bounding box center [700, 339] width 51 height 14
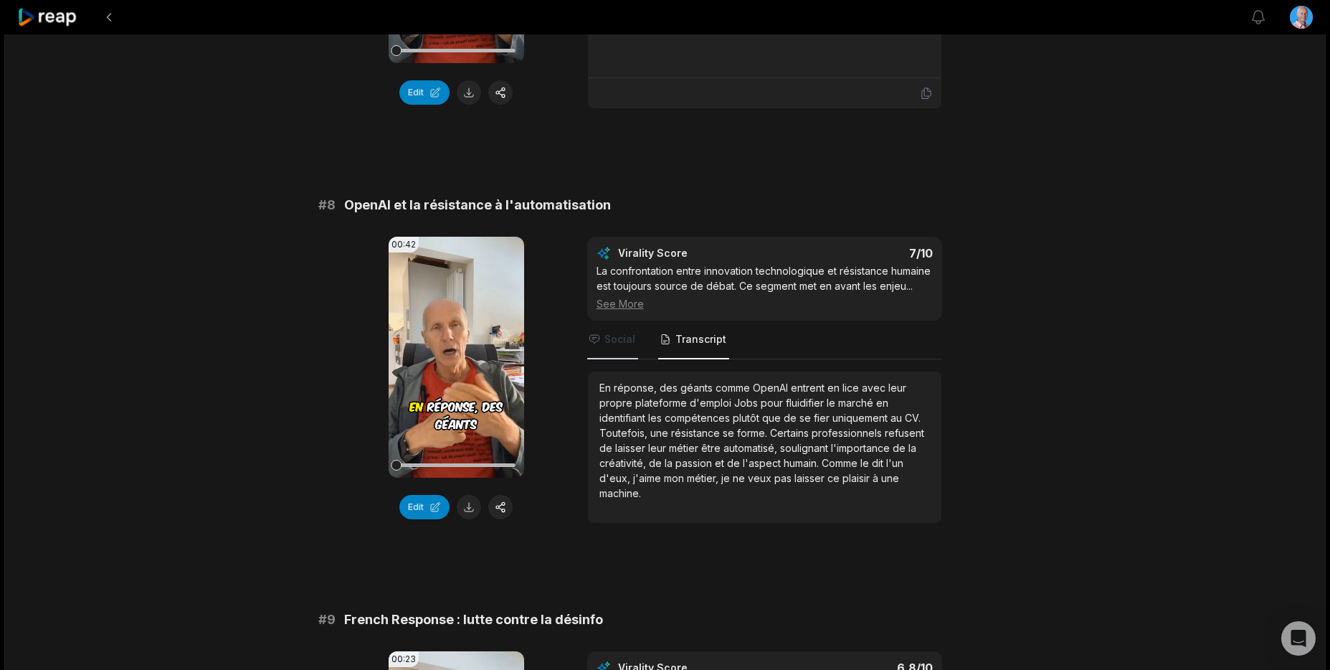
click at [622, 343] on span "Social" at bounding box center [619, 339] width 31 height 14
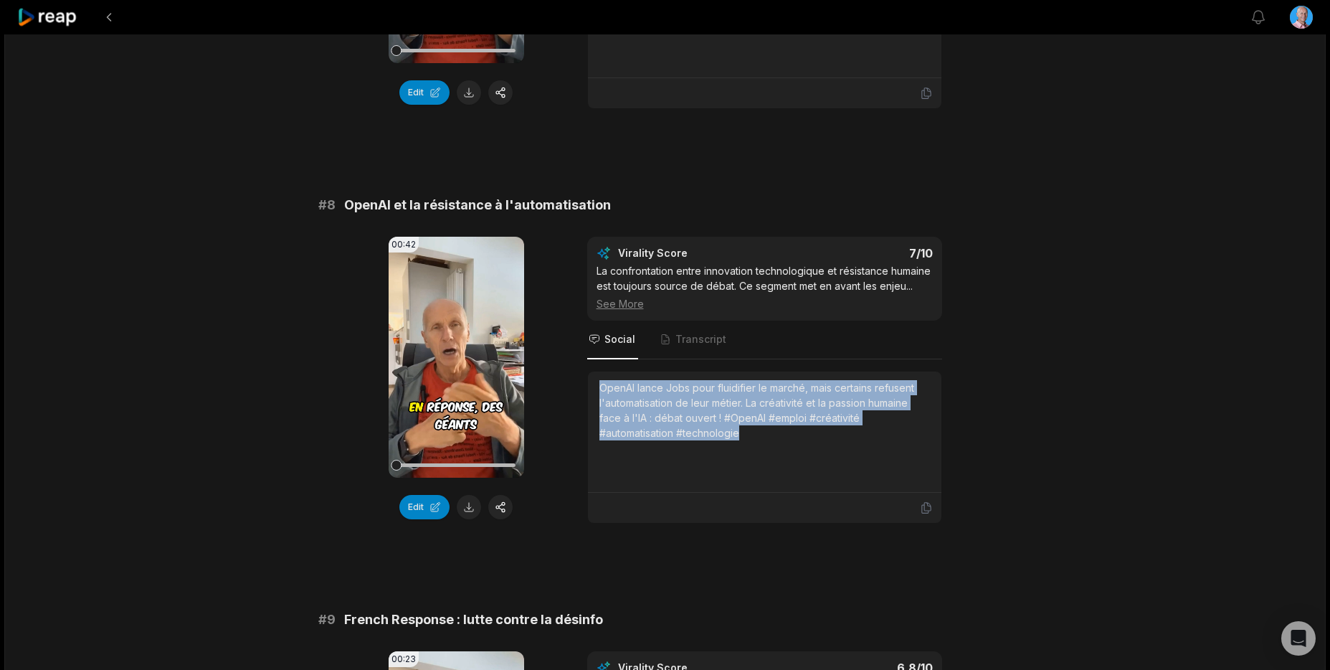
drag, startPoint x: 750, startPoint y: 437, endPoint x: 588, endPoint y: 377, distance: 172.9
click at [588, 377] on div "OpenAI lance Jobs pour fluidifier le marché, mais certains refusent l'automatis…" at bounding box center [764, 431] width 353 height 121
copy div "OpenAI lance Jobs pour fluidifier le marché, mais certains refusent l'automatis…"
click at [467, 511] on button at bounding box center [469, 507] width 24 height 24
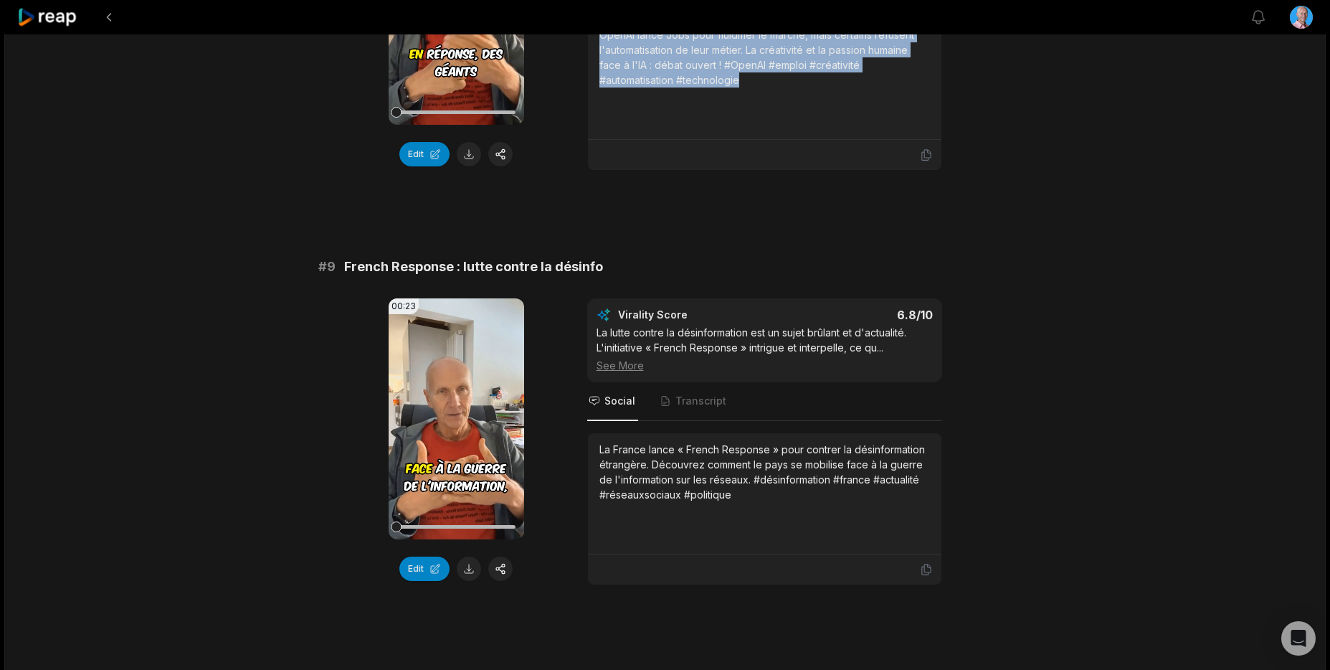
scroll to position [3256, 0]
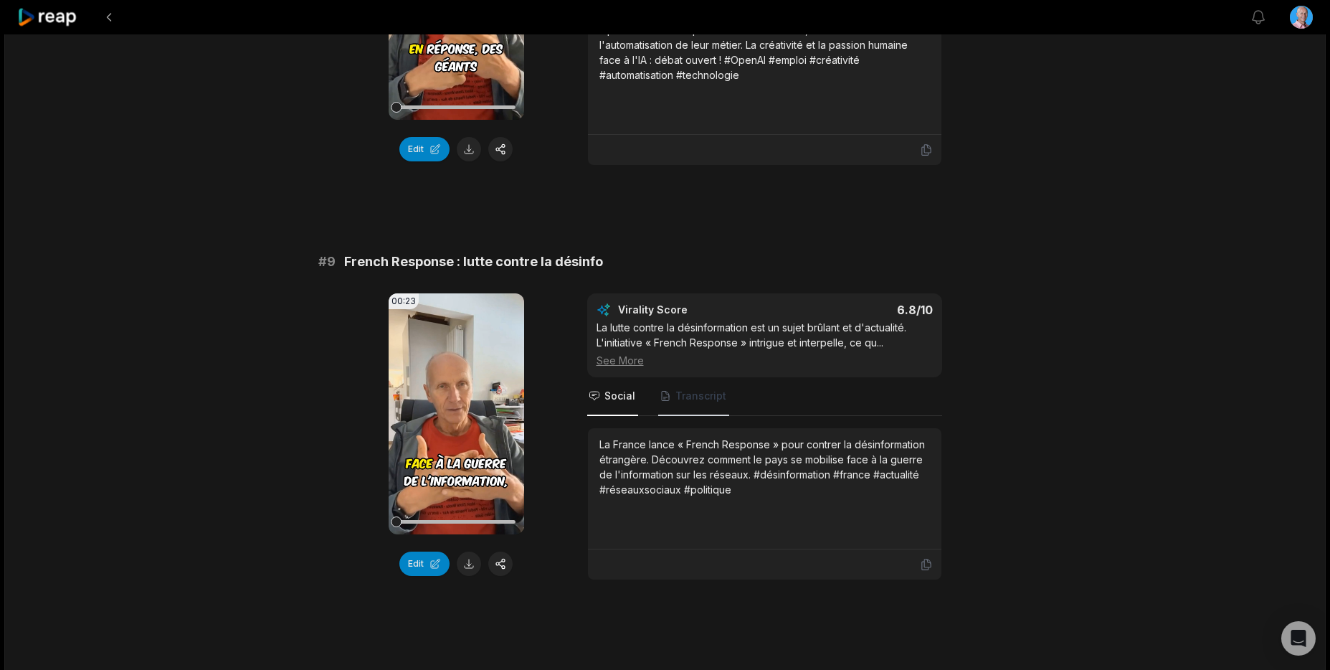
click at [698, 404] on span "Transcript" at bounding box center [693, 396] width 71 height 39
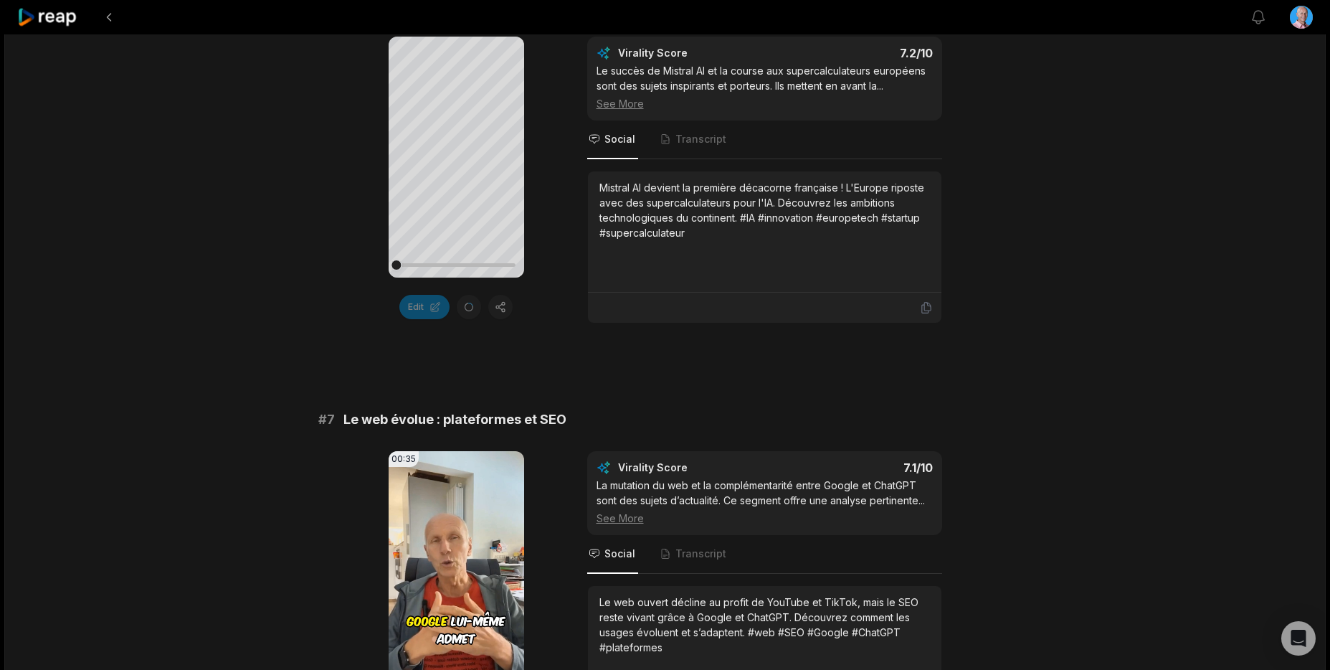
scroll to position [2250, 0]
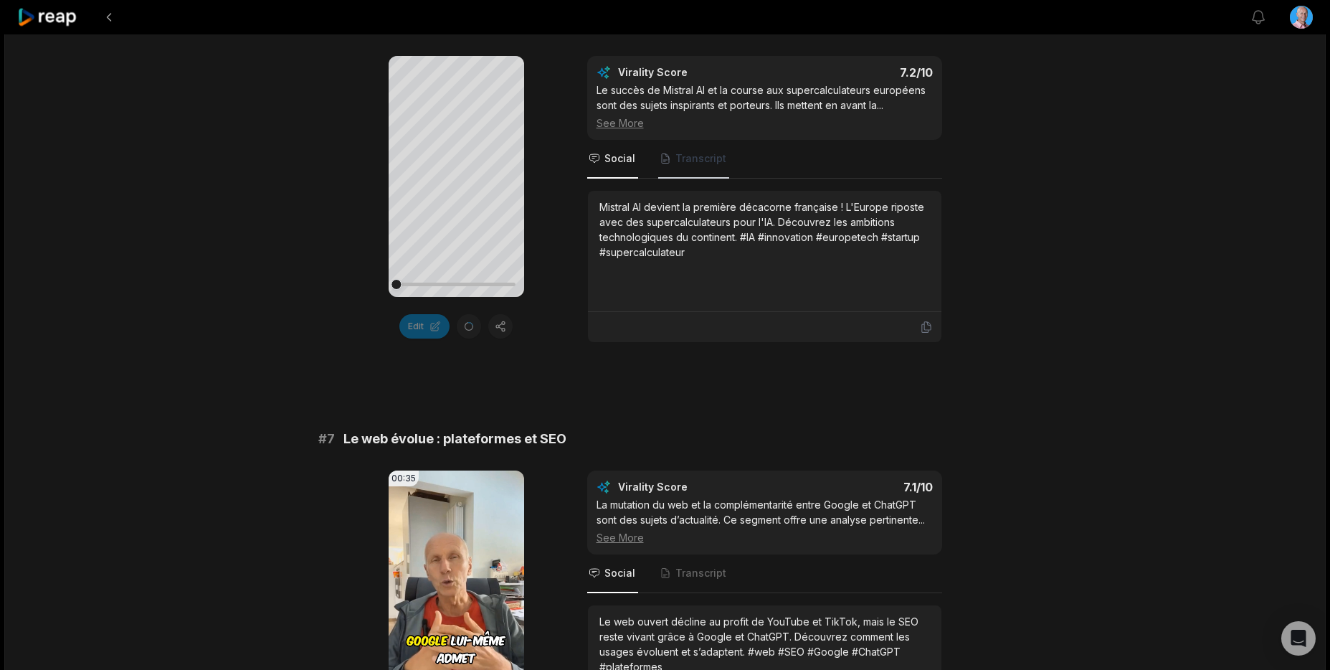
click at [701, 166] on span "Transcript" at bounding box center [693, 159] width 71 height 39
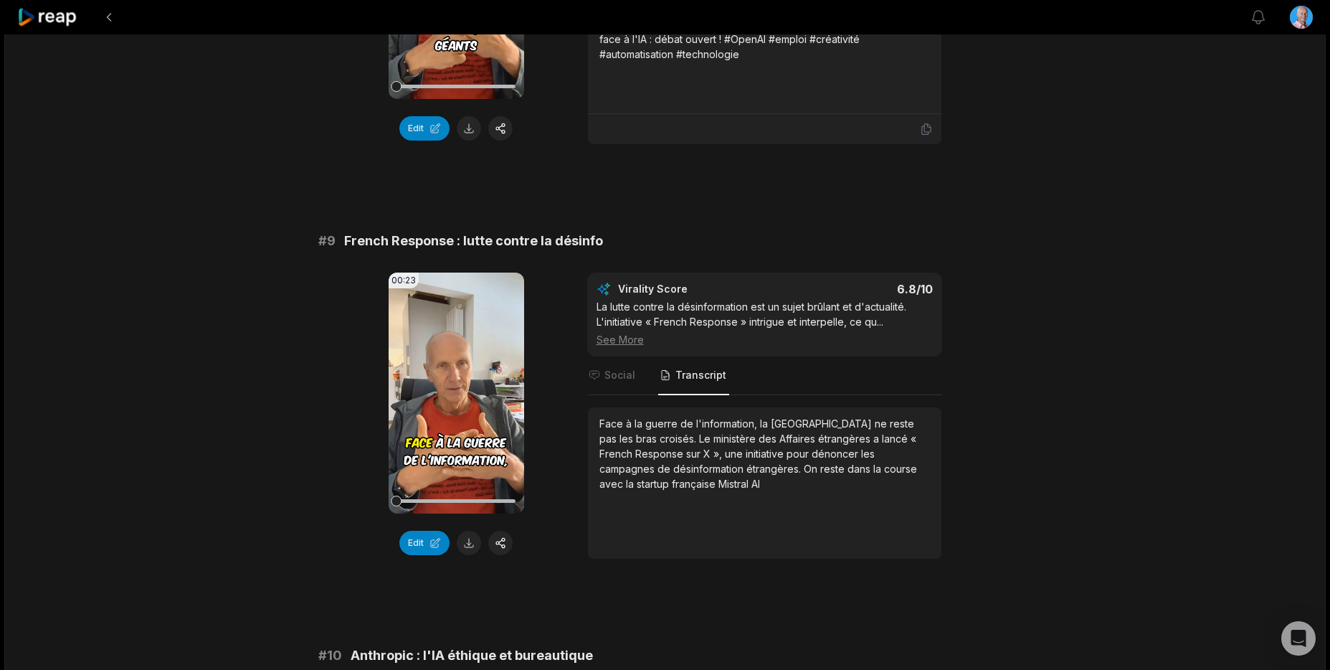
scroll to position [3281, 0]
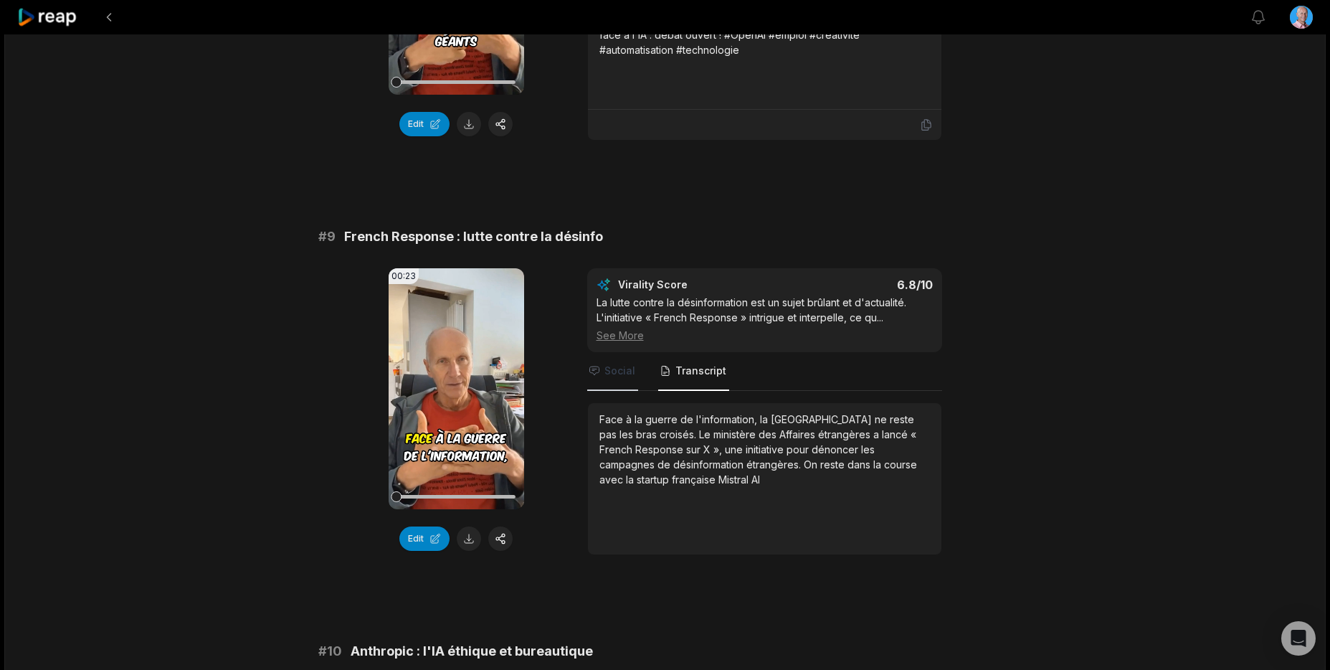
drag, startPoint x: 612, startPoint y: 370, endPoint x: 626, endPoint y: 377, distance: 15.4
click at [612, 370] on span "Social" at bounding box center [619, 371] width 31 height 14
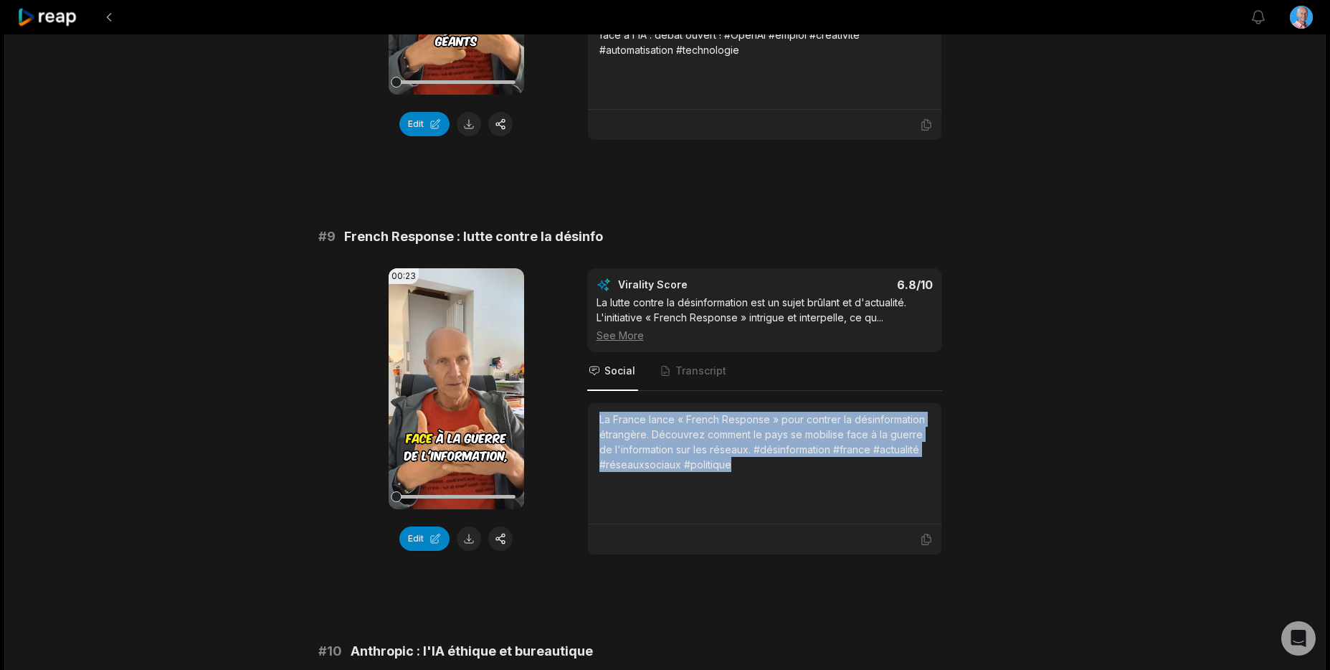
drag, startPoint x: 767, startPoint y: 471, endPoint x: 592, endPoint y: 411, distance: 185.0
click at [597, 412] on div "La France lance « French Response » pour contrer la désinformation étrangère. D…" at bounding box center [764, 463] width 353 height 121
copy div "La France lance « French Response » pour contrer la désinformation étrangère. D…"
click at [469, 536] on button at bounding box center [469, 538] width 24 height 24
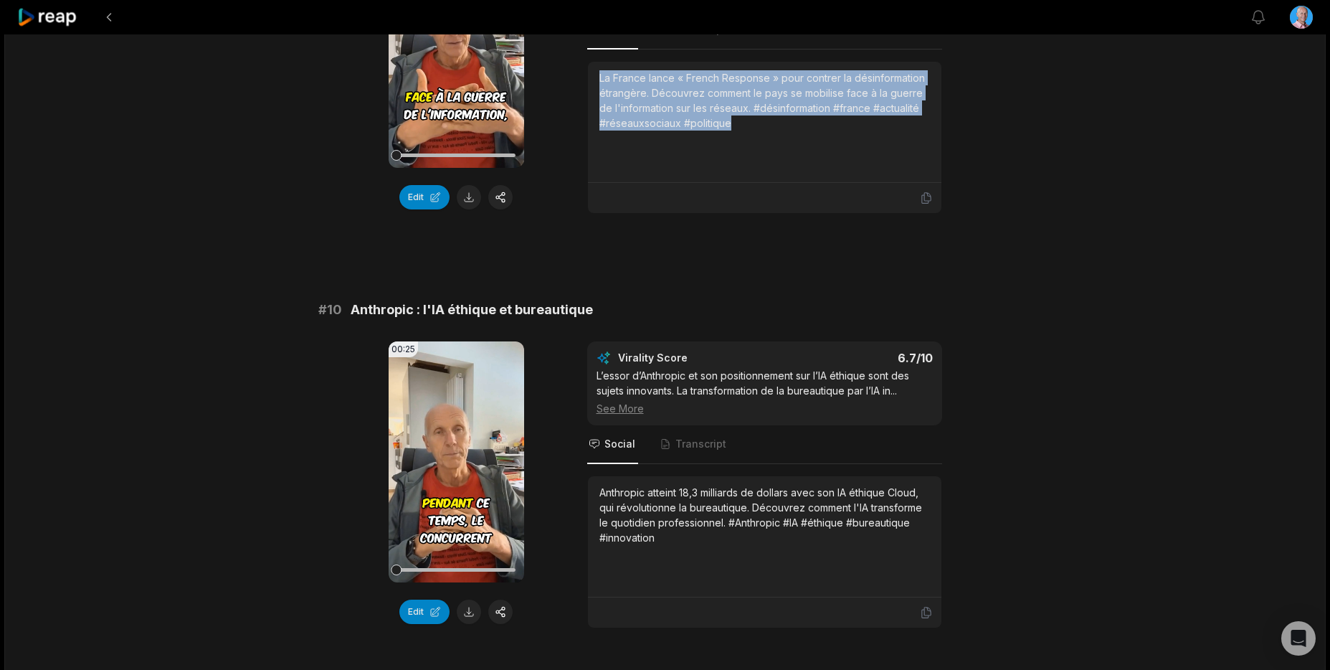
scroll to position [3689, 0]
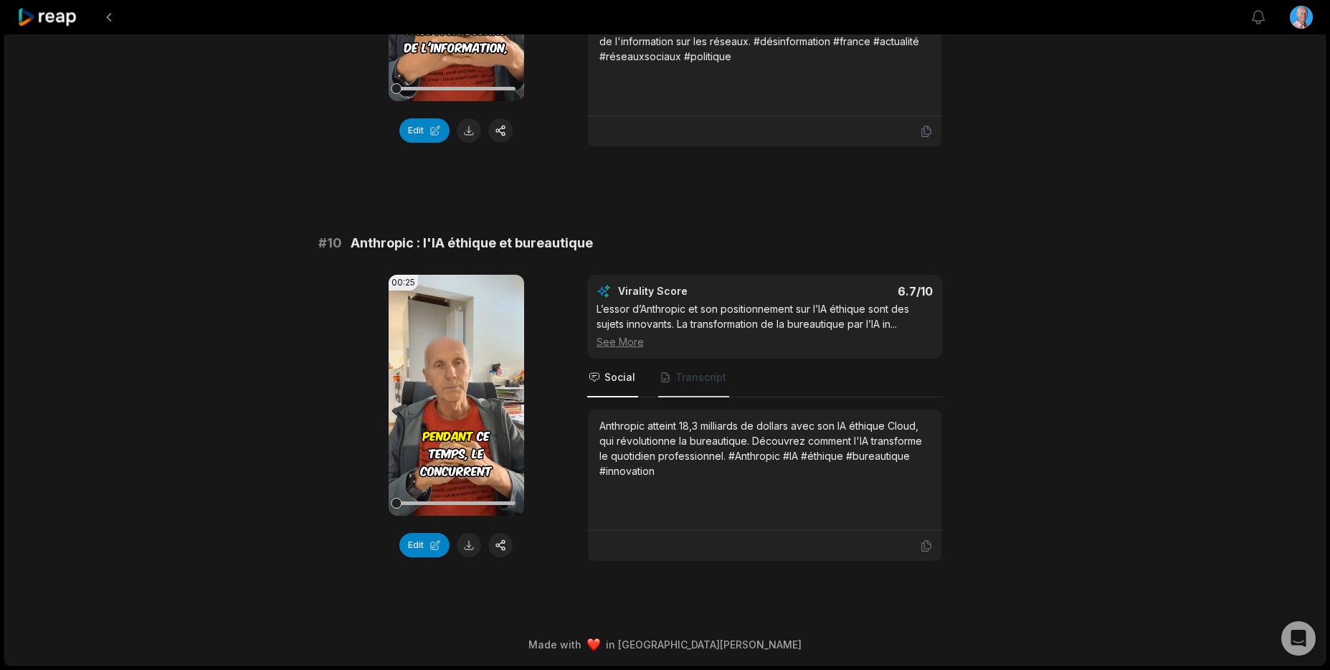
click at [706, 372] on span "Transcript" at bounding box center [700, 377] width 51 height 14
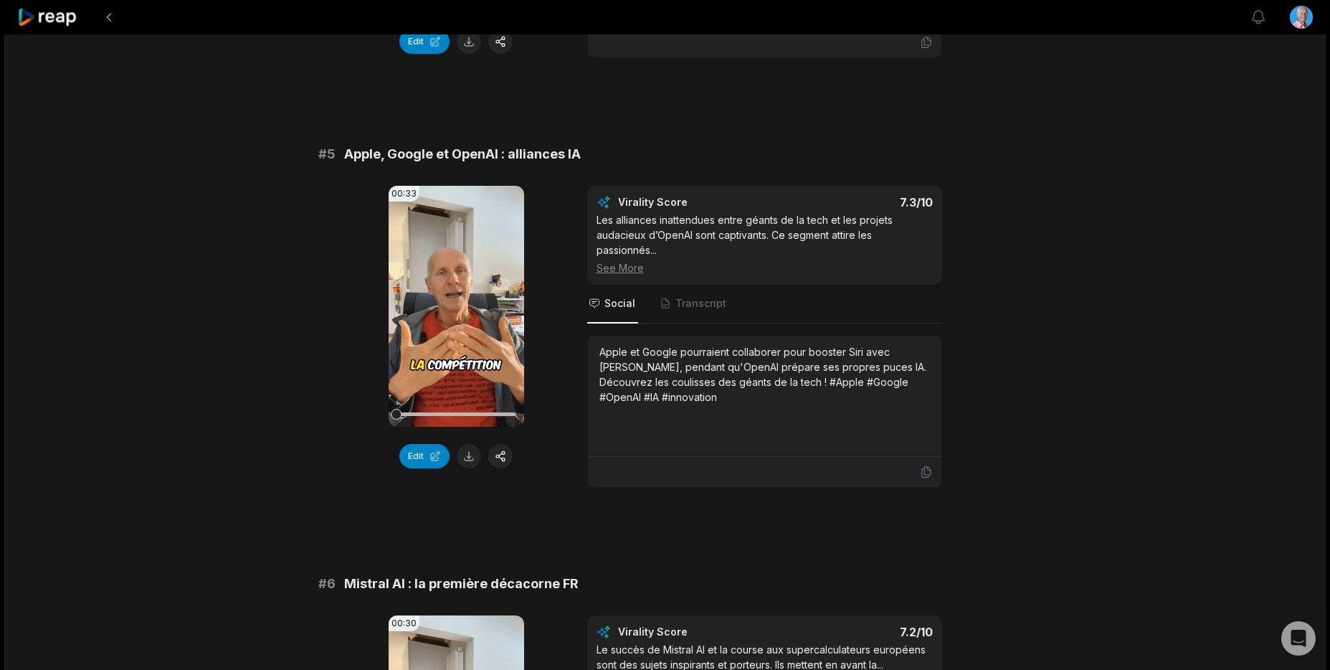
scroll to position [1687, 0]
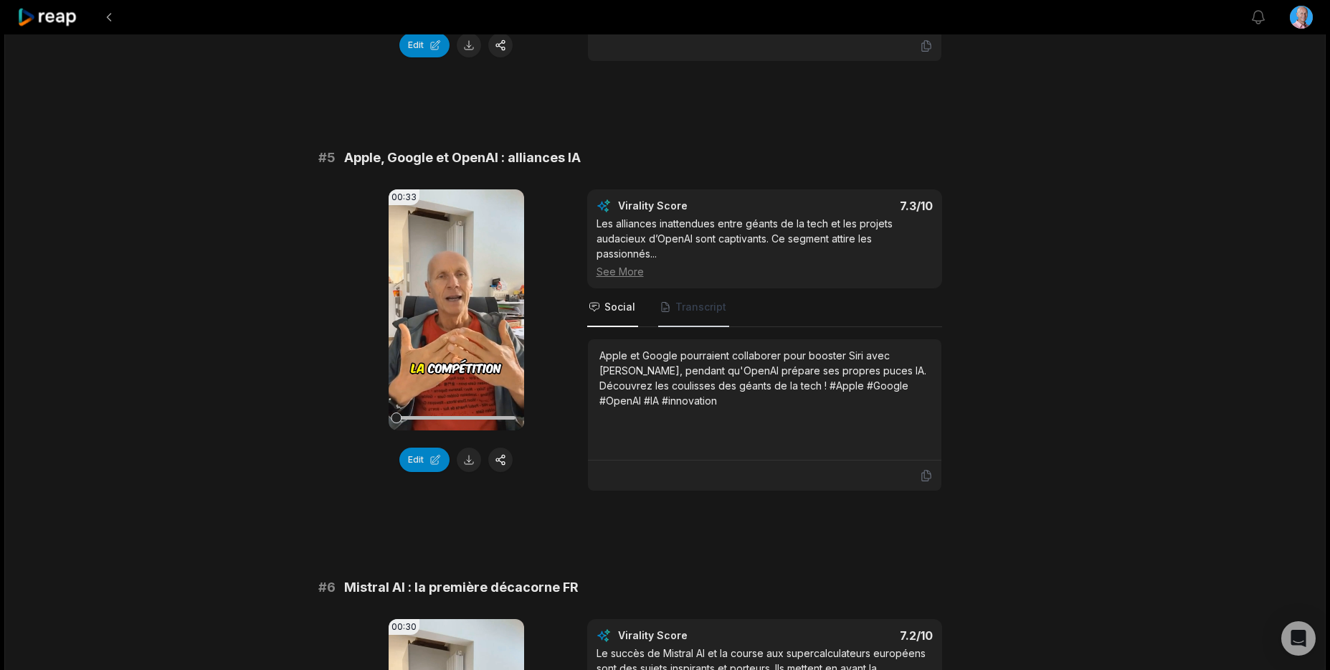
click at [692, 308] on span "Transcript" at bounding box center [700, 307] width 51 height 14
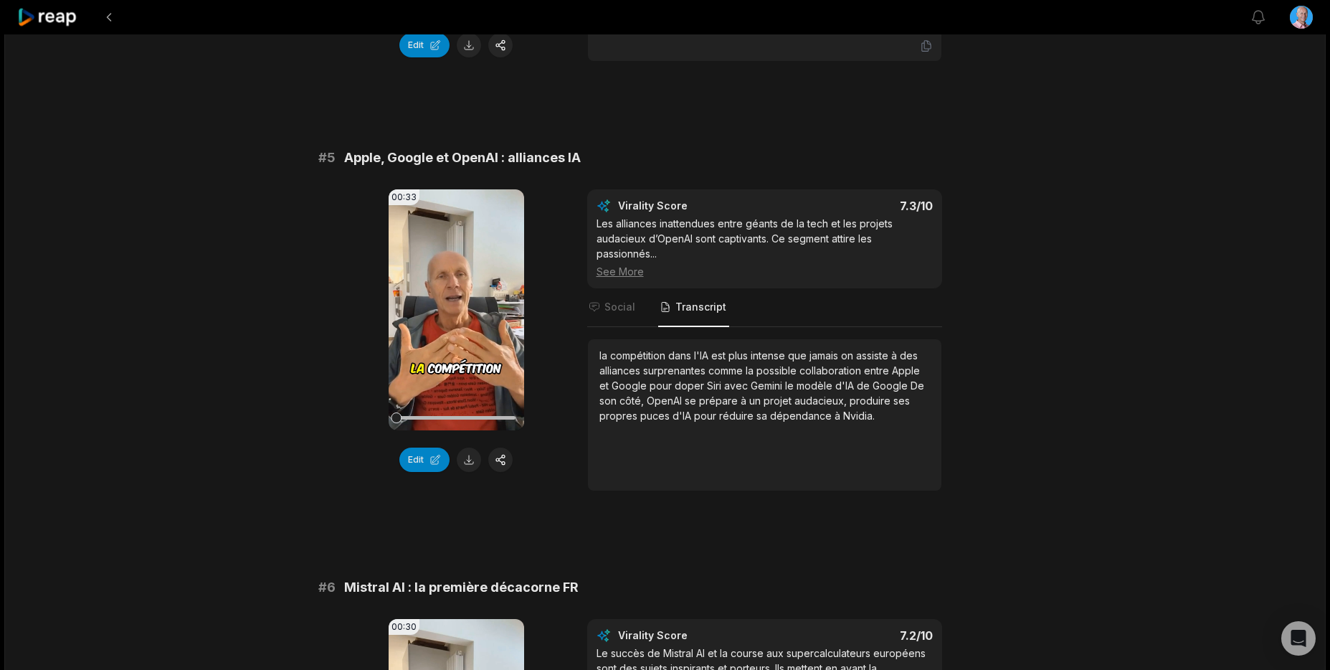
click at [511, 526] on div "# 1 Télépathie : la communication du futur 00:28 Your browser does not support …" at bounding box center [665, 526] width 694 height 4073
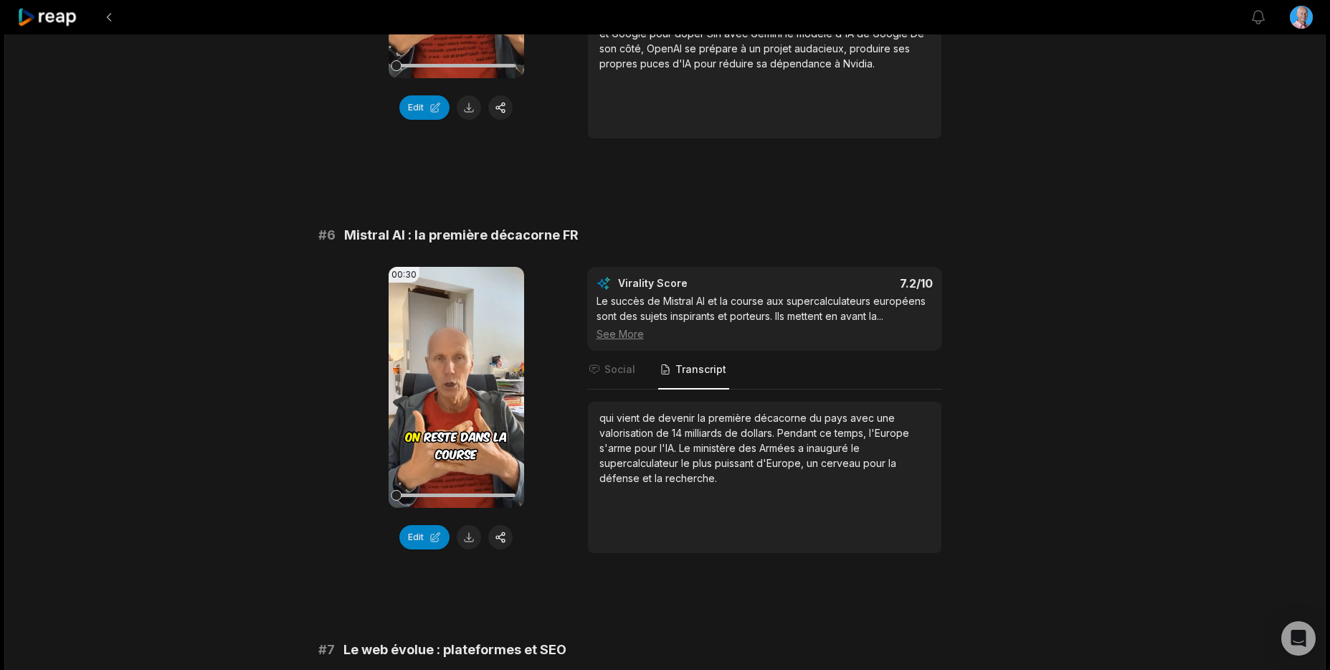
scroll to position [2089, 0]
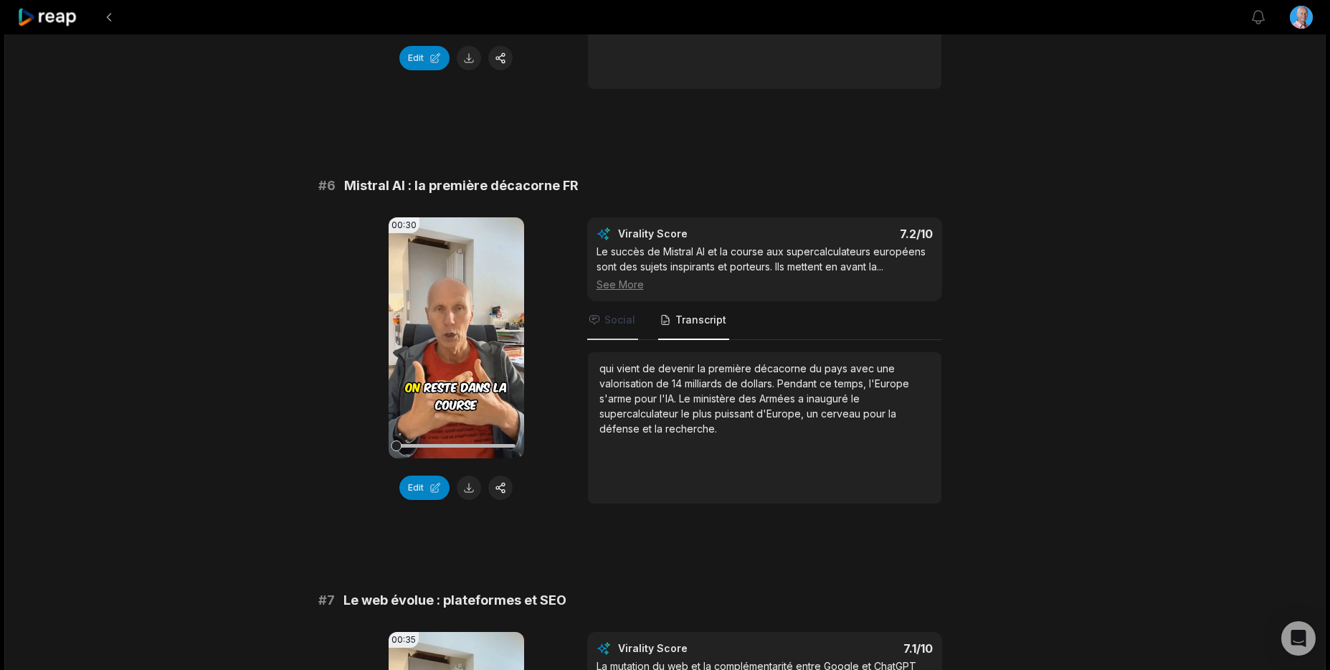
click at [604, 326] on span "Social" at bounding box center [619, 320] width 31 height 14
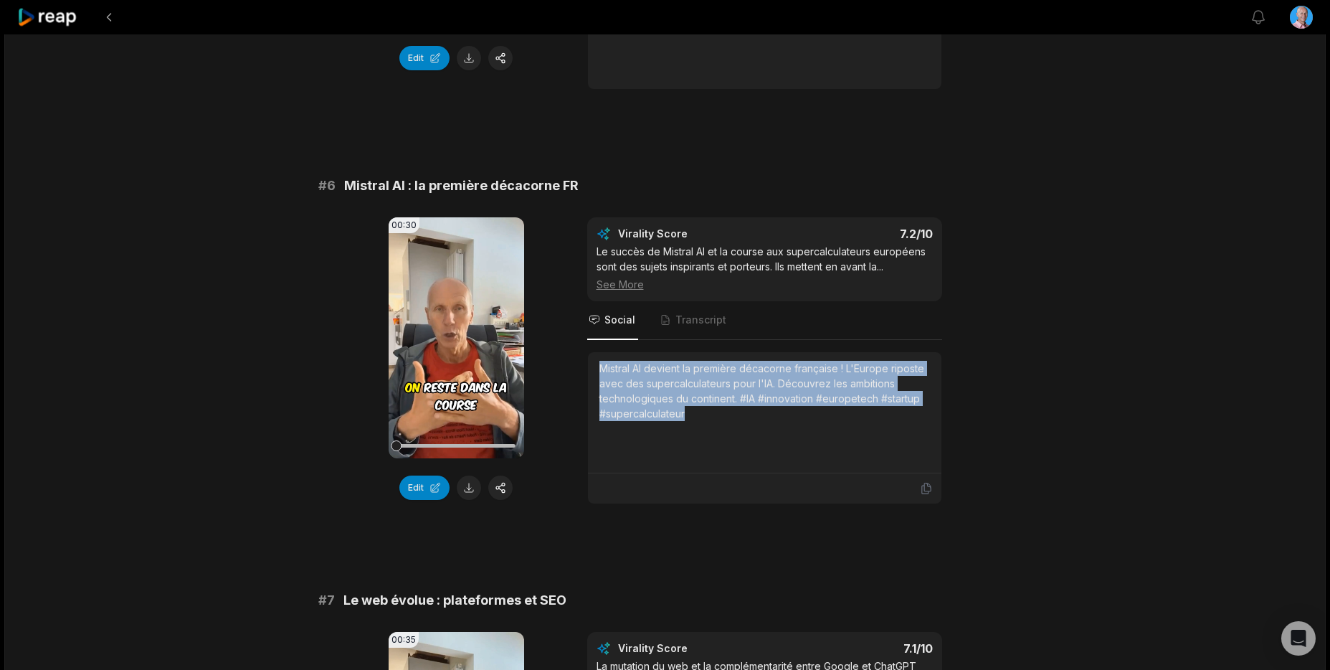
drag, startPoint x: 689, startPoint y: 417, endPoint x: 589, endPoint y: 364, distance: 112.9
click at [589, 364] on div "Mistral AI devient la première décacorne française ! L'Europe riposte avec des …" at bounding box center [764, 412] width 353 height 121
copy div "Mistral AI devient la première décacorne française ! L'Europe riposte avec des …"
click at [467, 490] on button at bounding box center [469, 487] width 24 height 24
click at [40, 20] on icon at bounding box center [47, 17] width 61 height 19
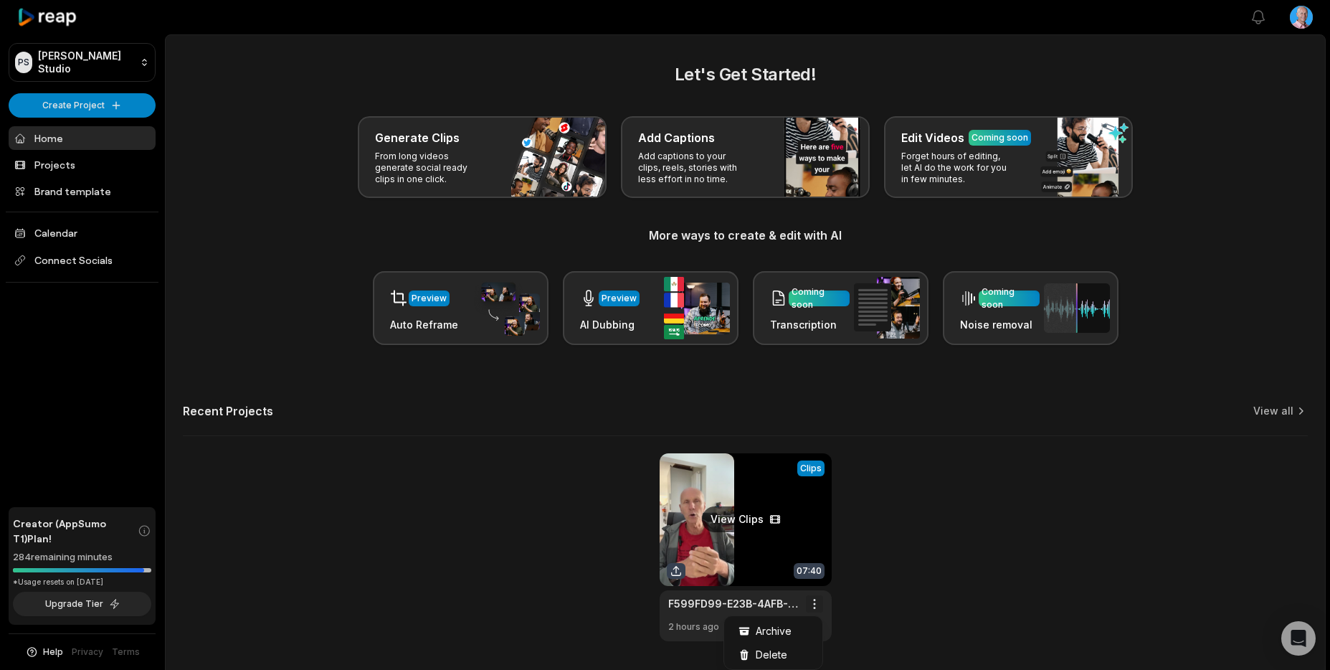
click at [813, 604] on html "PS Philippe's Studio Create Project Home Projects Brand template Calendar Conne…" at bounding box center [665, 335] width 1330 height 670
click at [776, 652] on span "Delete" at bounding box center [772, 654] width 32 height 15
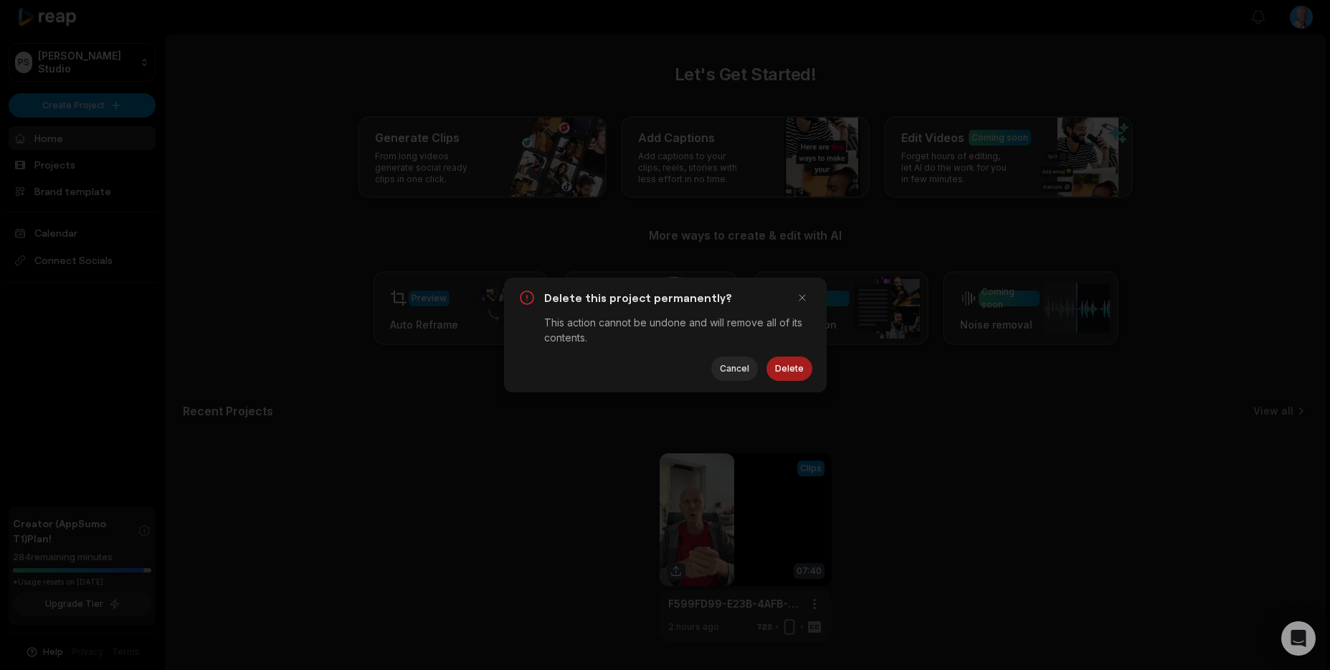
click at [790, 366] on button "Delete" at bounding box center [789, 368] width 46 height 24
